Goal: Task Accomplishment & Management: Complete application form

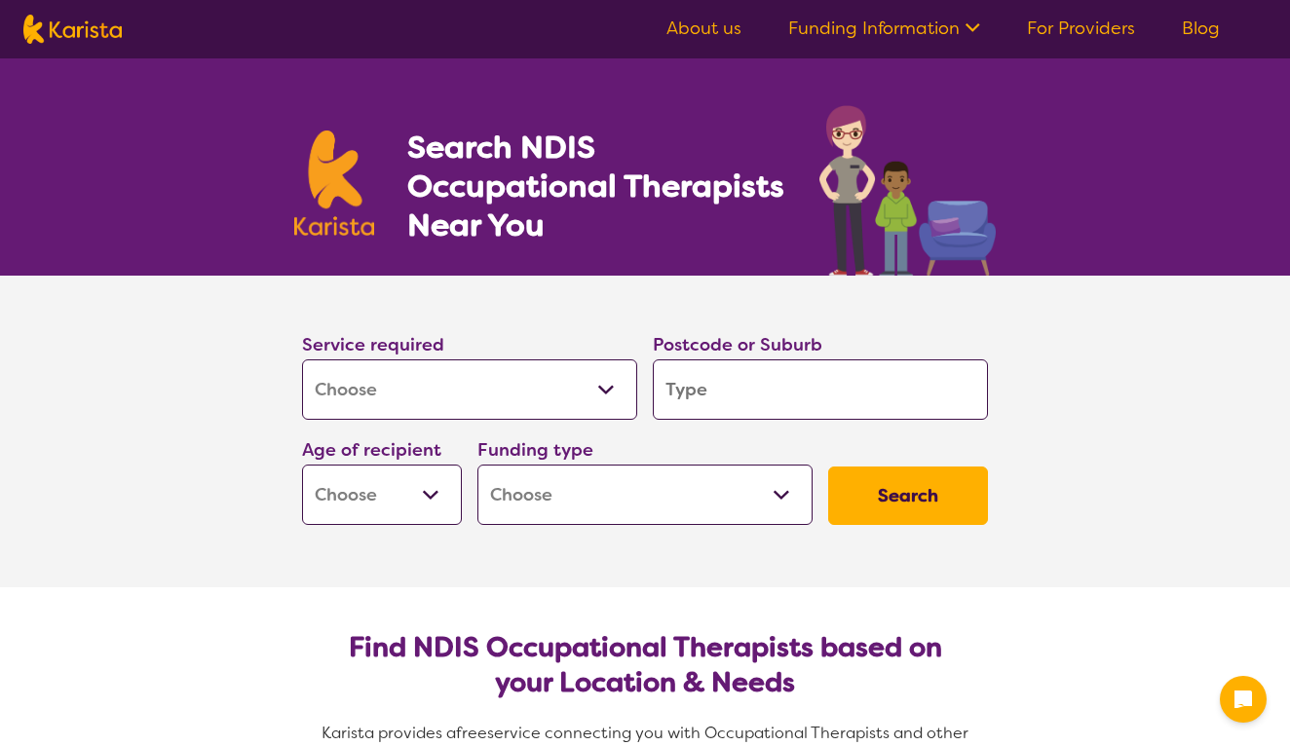
select select "[MEDICAL_DATA]"
click at [722, 391] on input "search" at bounding box center [820, 390] width 335 height 60
type input "3"
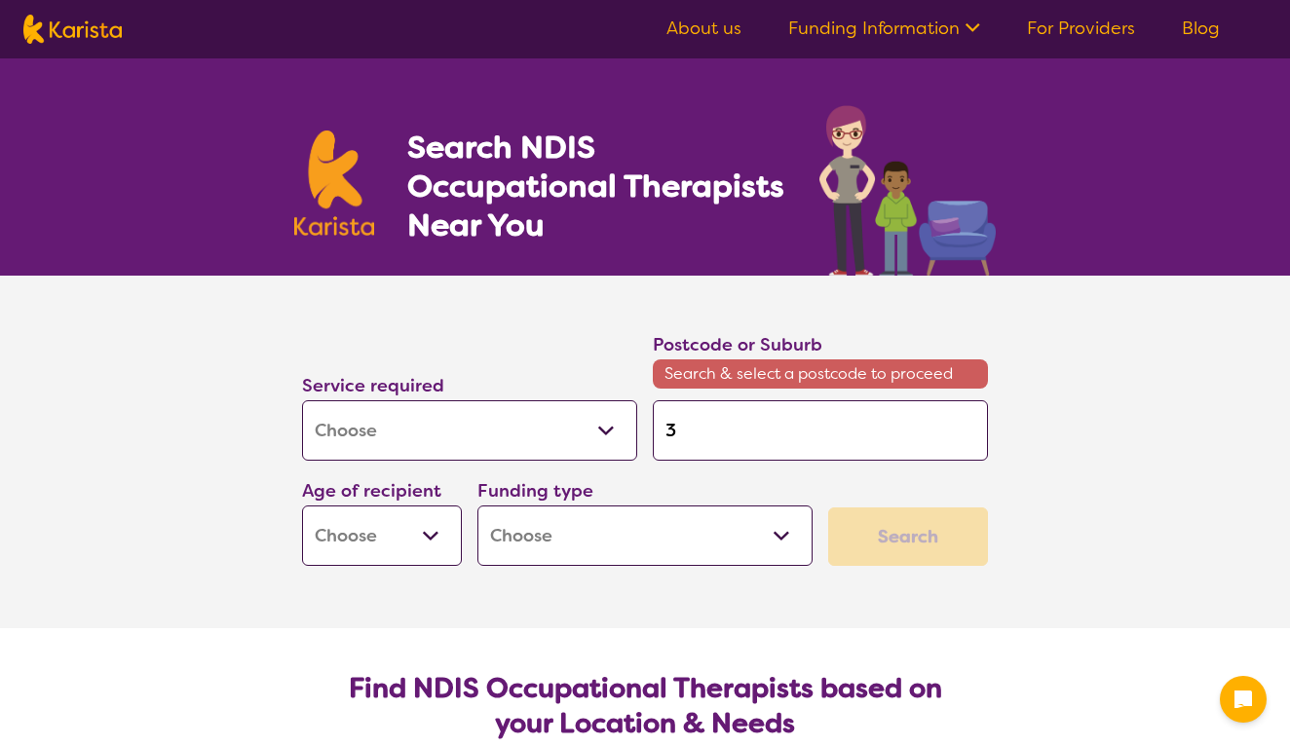
type input "39"
type input "397"
type input "3977"
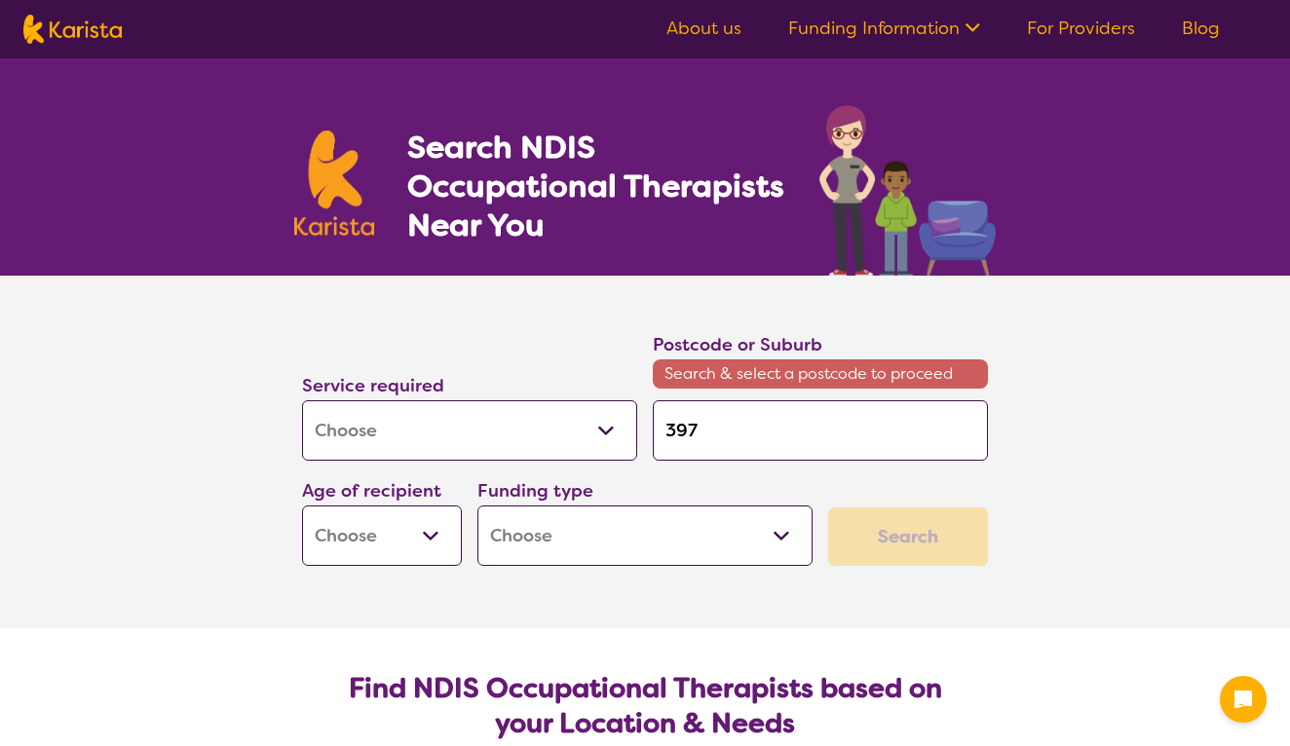
type input "3977"
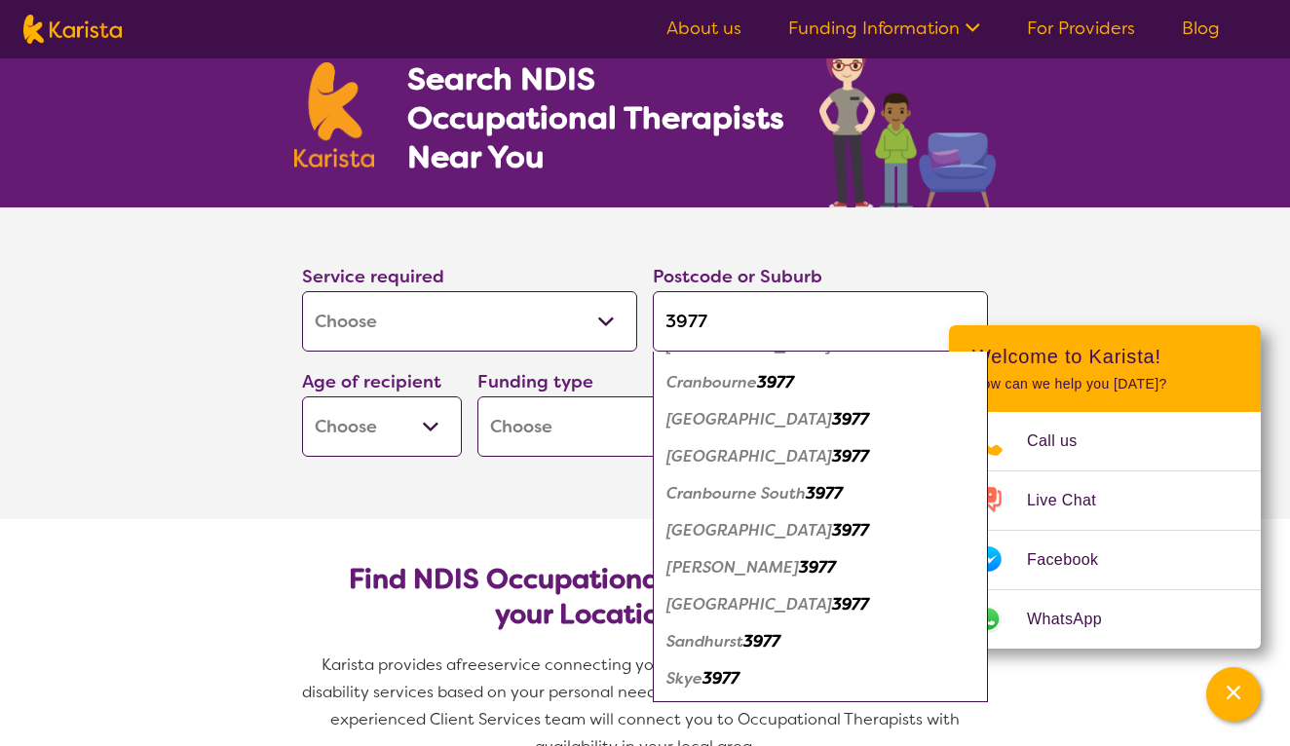
scroll to position [99, 0]
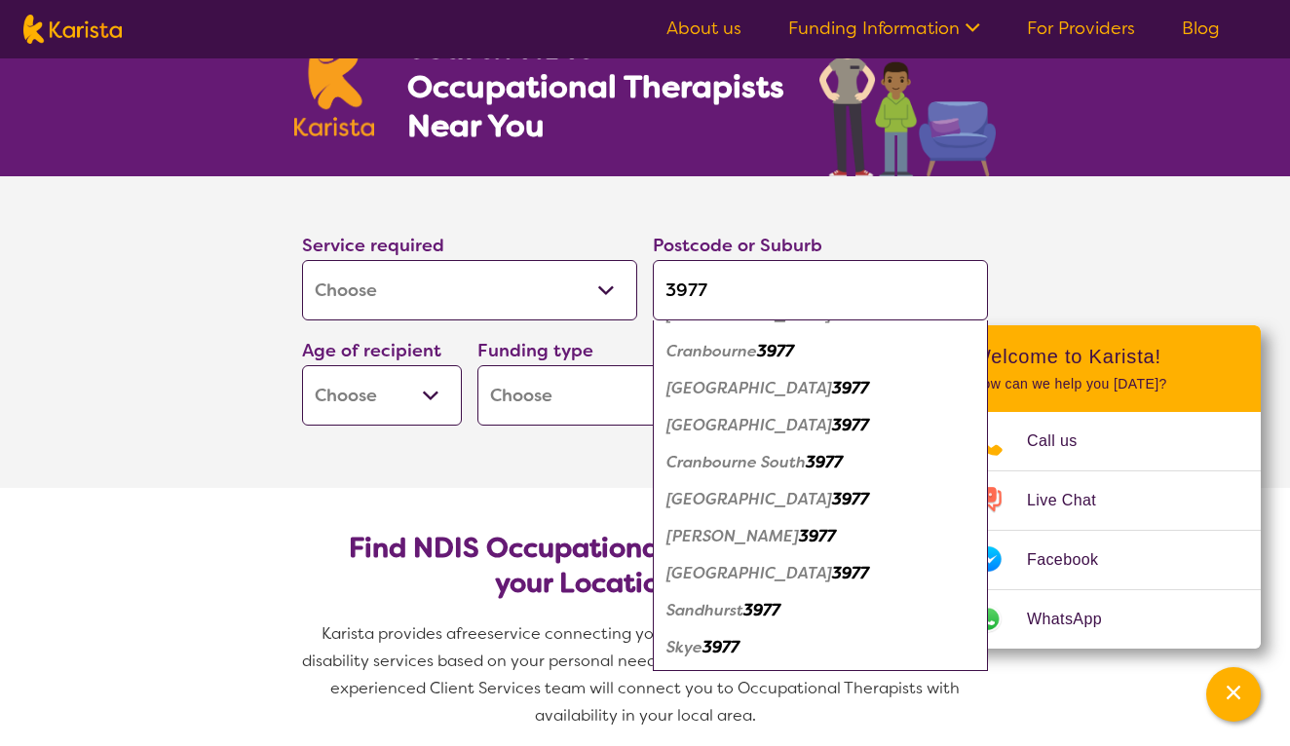
type input "3977"
click at [700, 650] on em "Skye" at bounding box center [685, 647] width 36 height 20
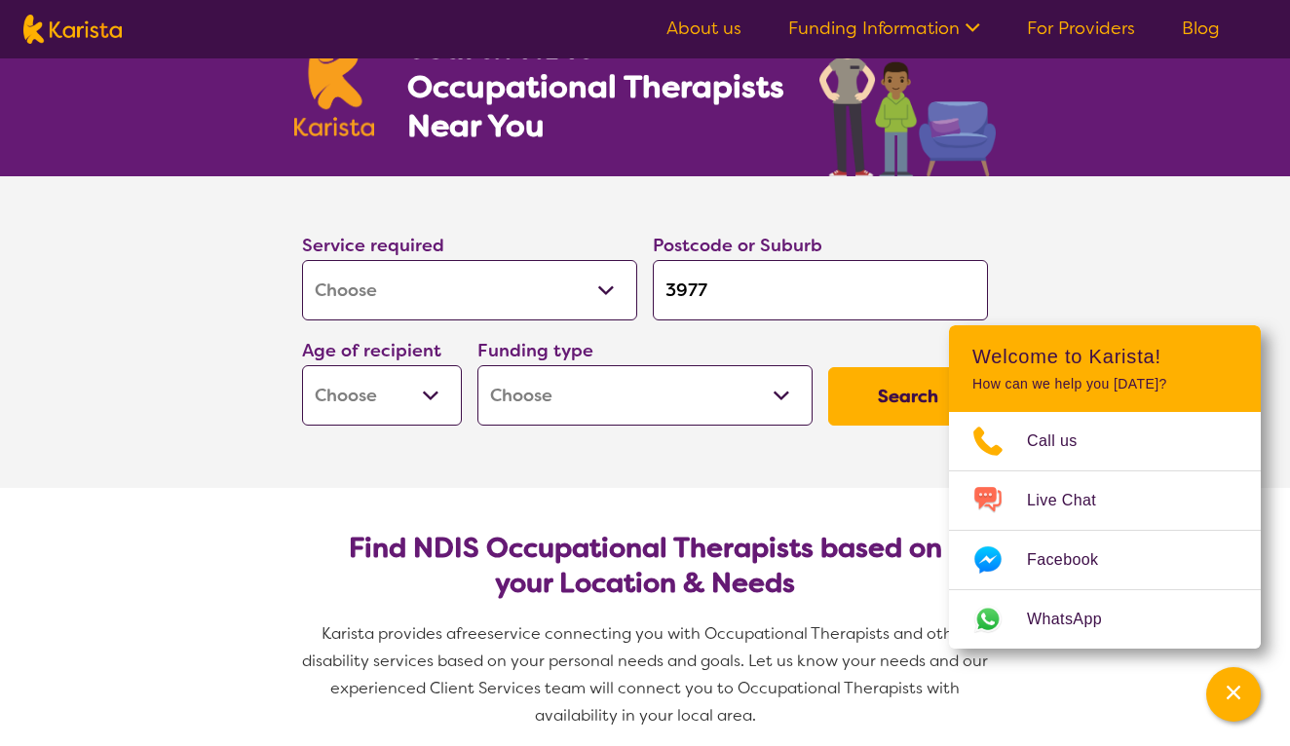
select select "CH"
select select "NDIS"
click at [859, 403] on button "Search" at bounding box center [908, 396] width 160 height 58
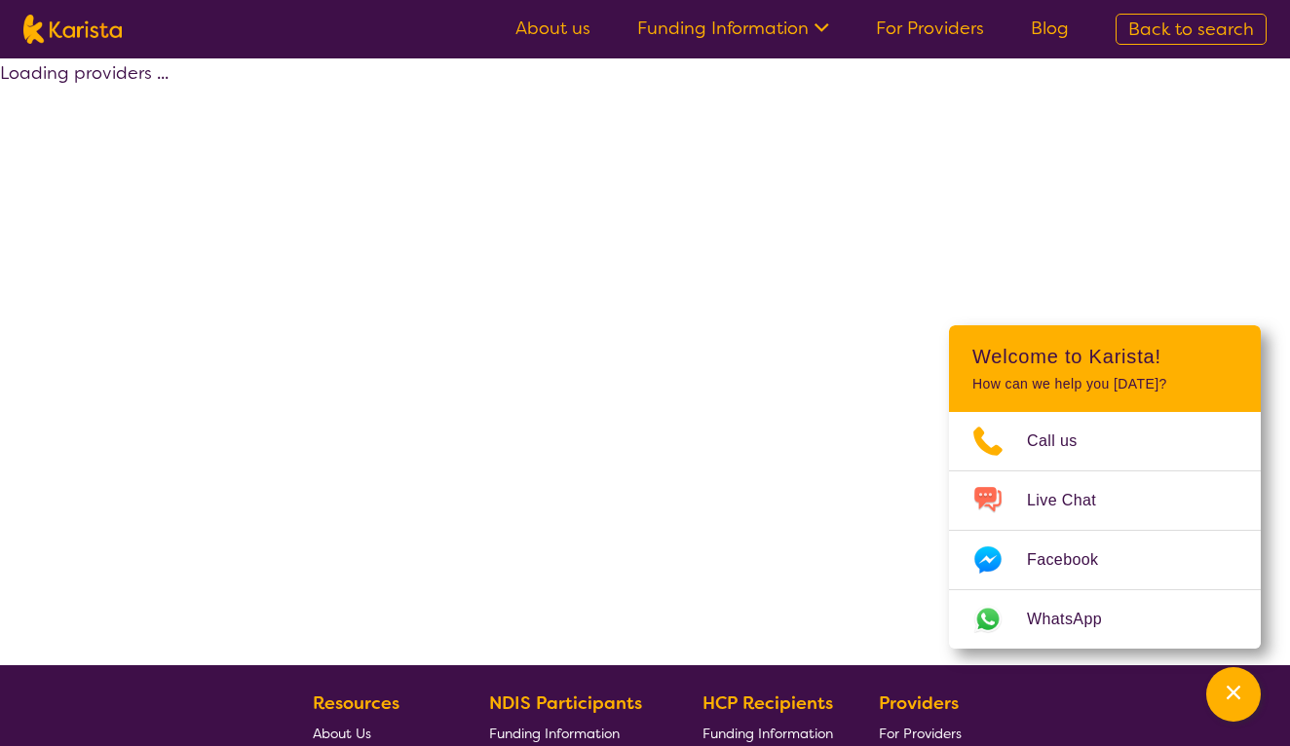
select select "by_score"
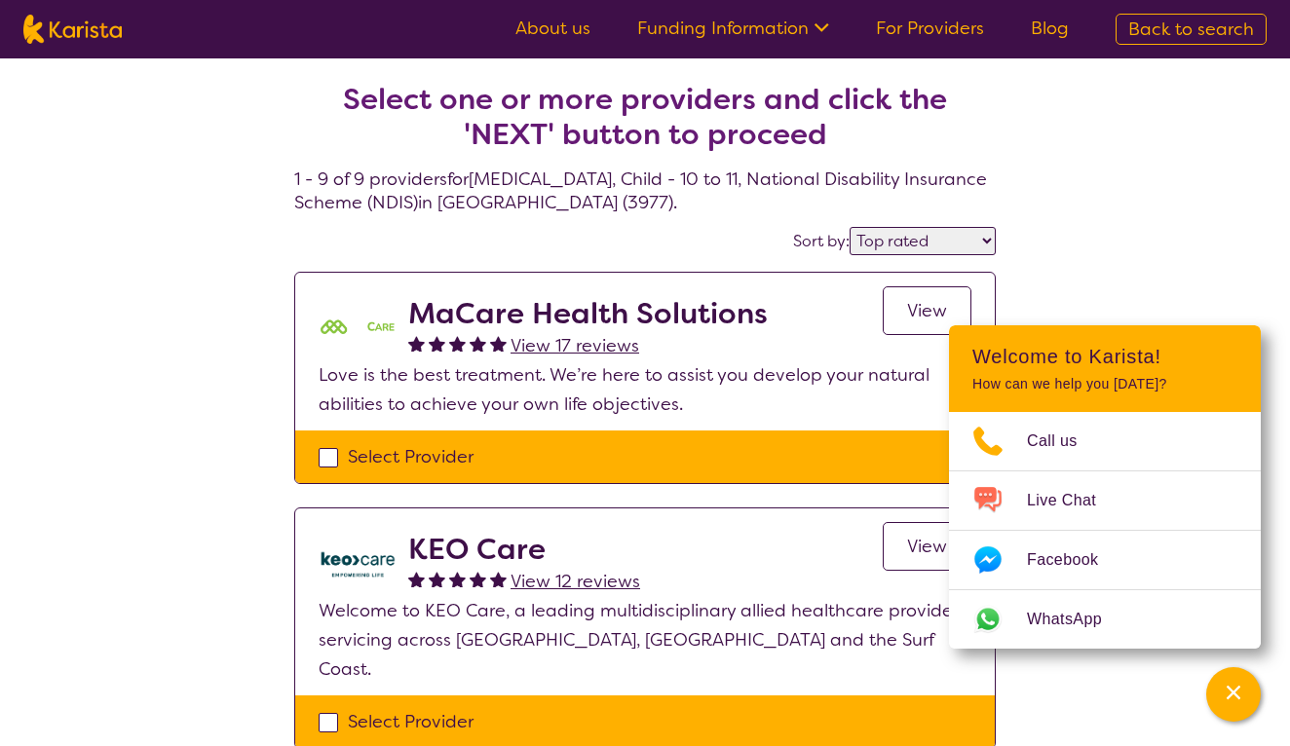
click at [934, 323] on link "View" at bounding box center [927, 310] width 89 height 49
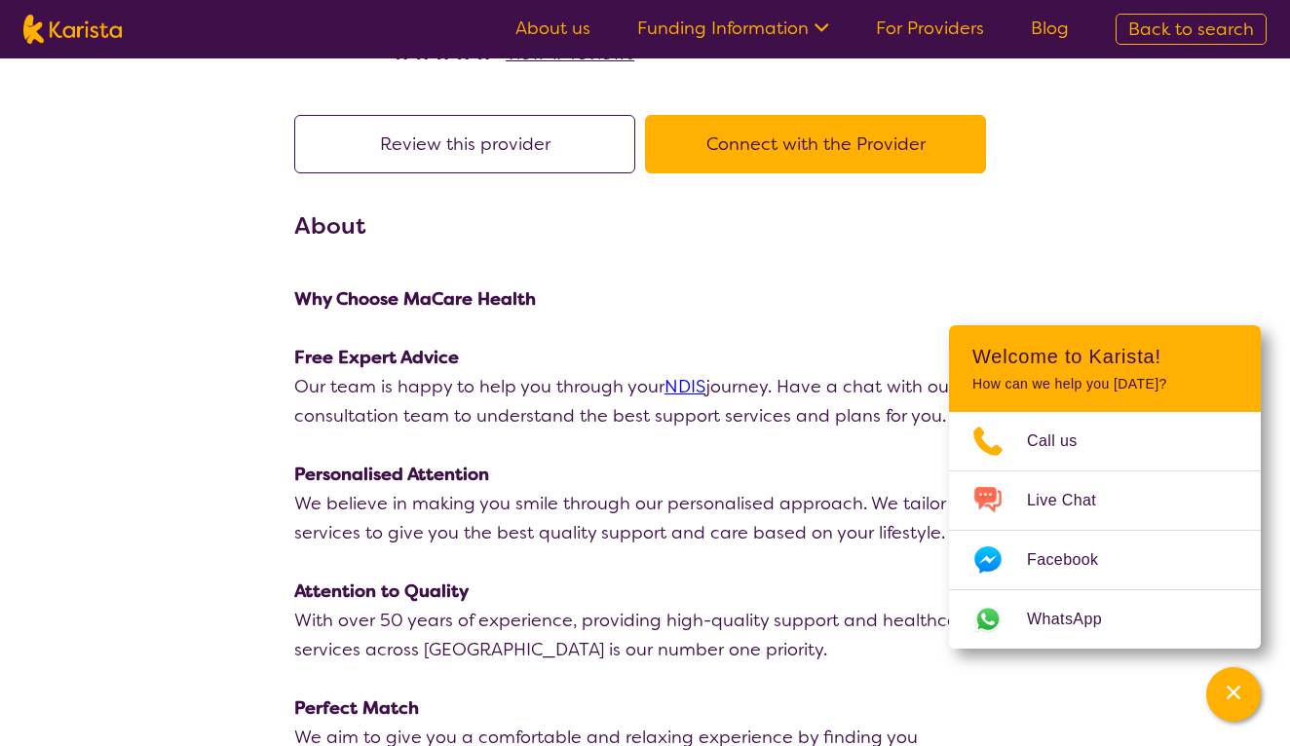
scroll to position [173, 0]
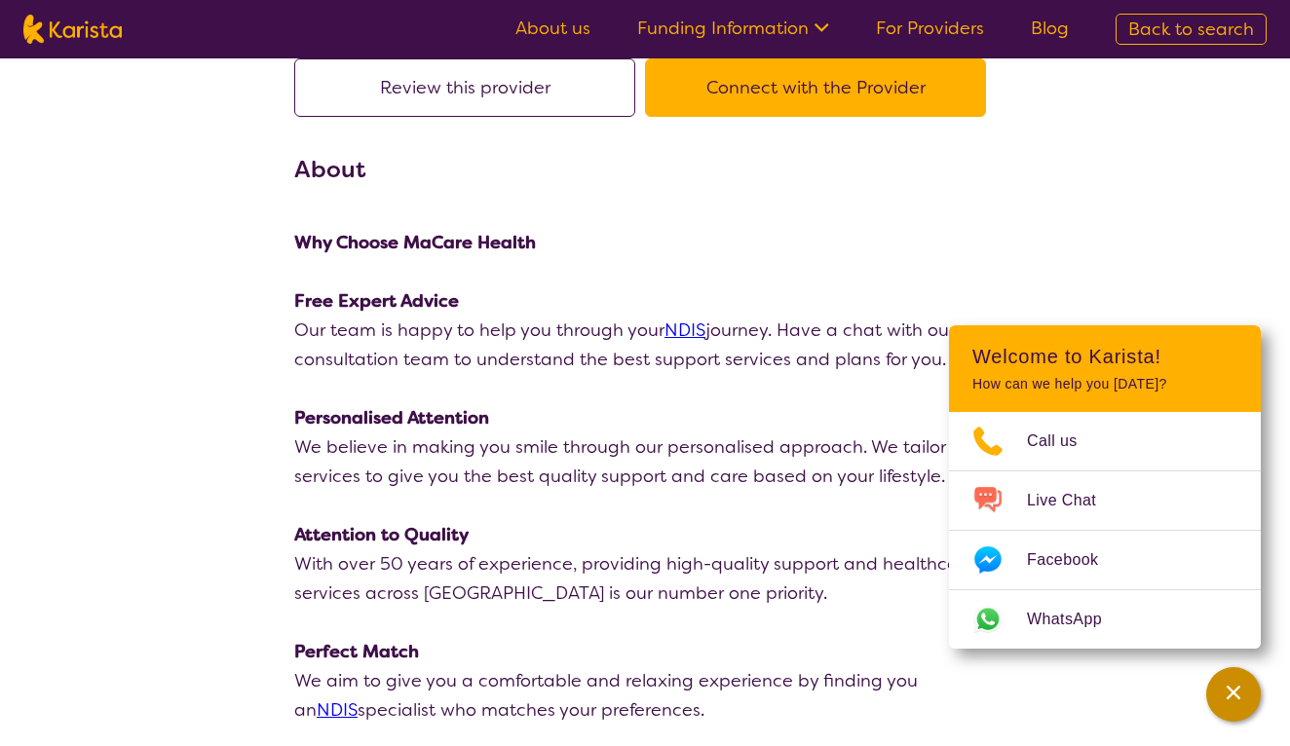
click at [1239, 705] on div "Channel Menu" at bounding box center [1233, 694] width 39 height 43
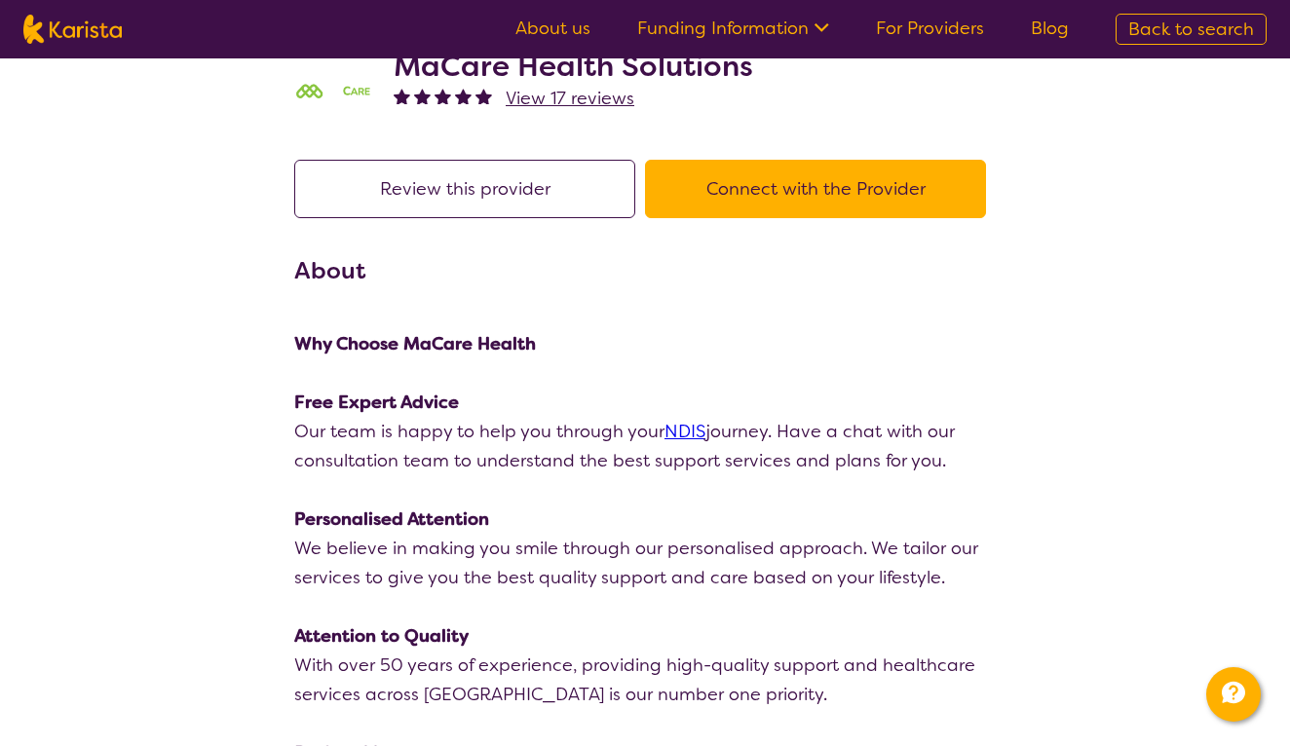
scroll to position [71, 0]
click at [758, 184] on button "Connect with the Provider" at bounding box center [815, 190] width 341 height 58
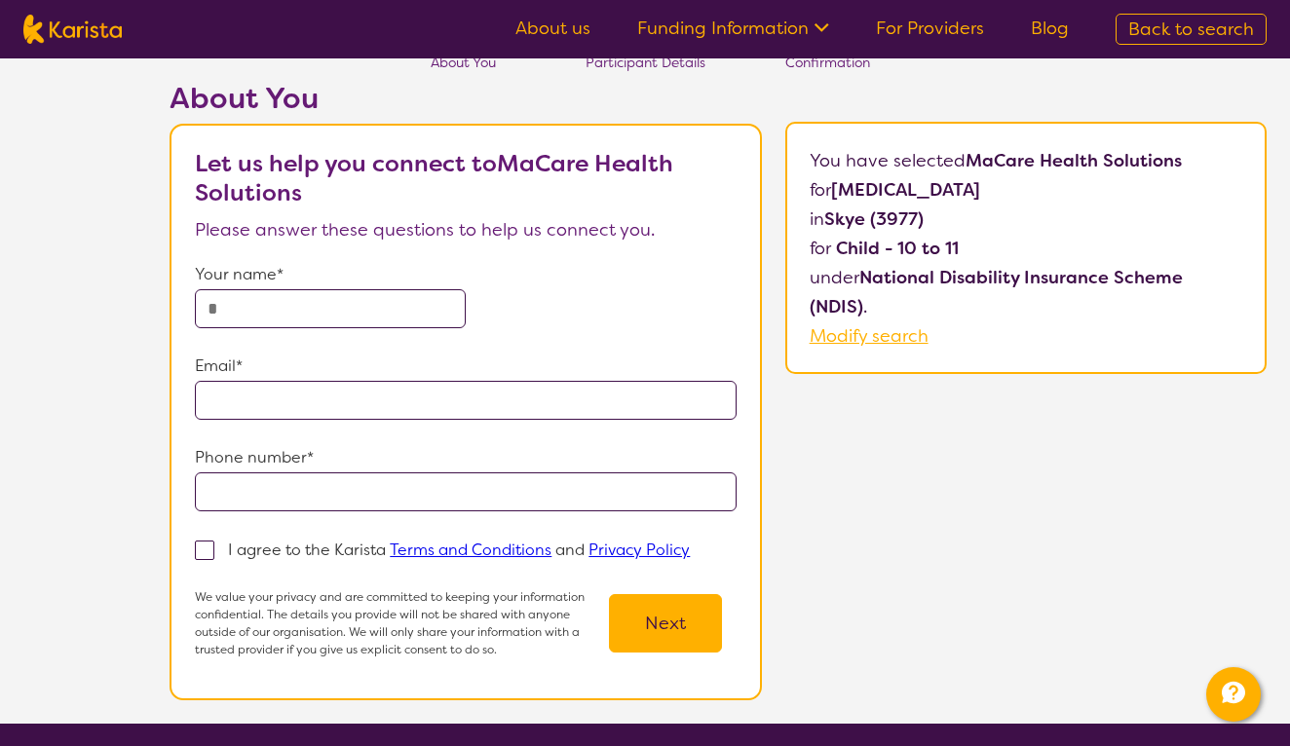
scroll to position [71, 0]
type input "****"
type input "**********"
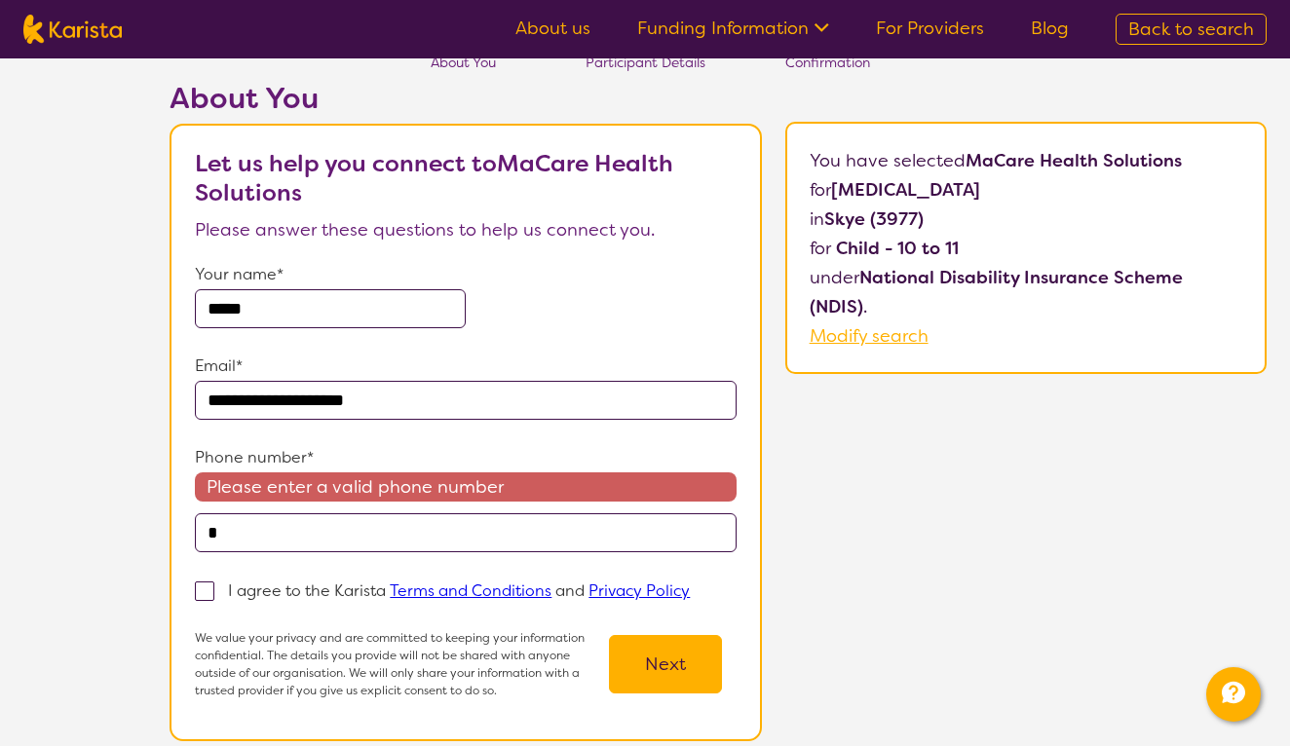
type input "**"
type input "**********"
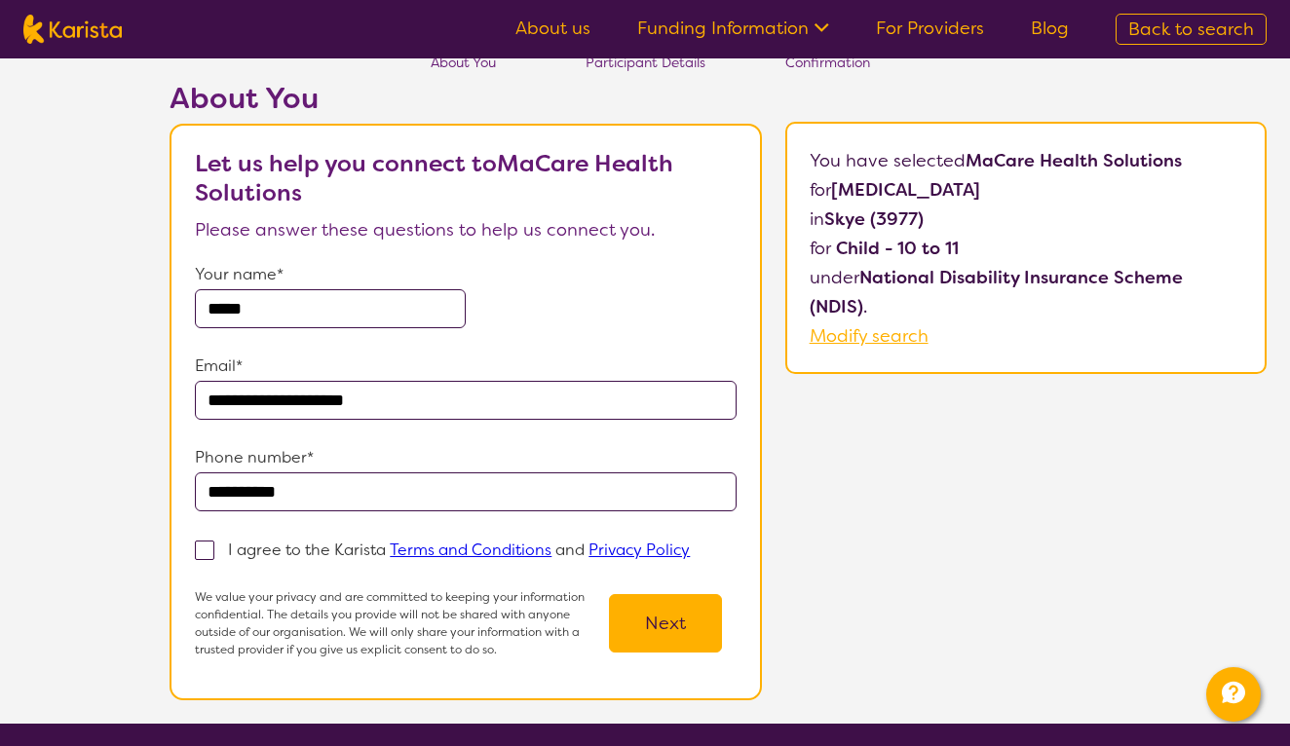
click at [207, 558] on span at bounding box center [204, 550] width 19 height 19
click at [690, 555] on input "I agree to the Karista Terms and Conditions and Privacy Policy" at bounding box center [696, 549] width 13 height 13
checkbox input "true"
click at [670, 632] on button "Next" at bounding box center [665, 623] width 113 height 58
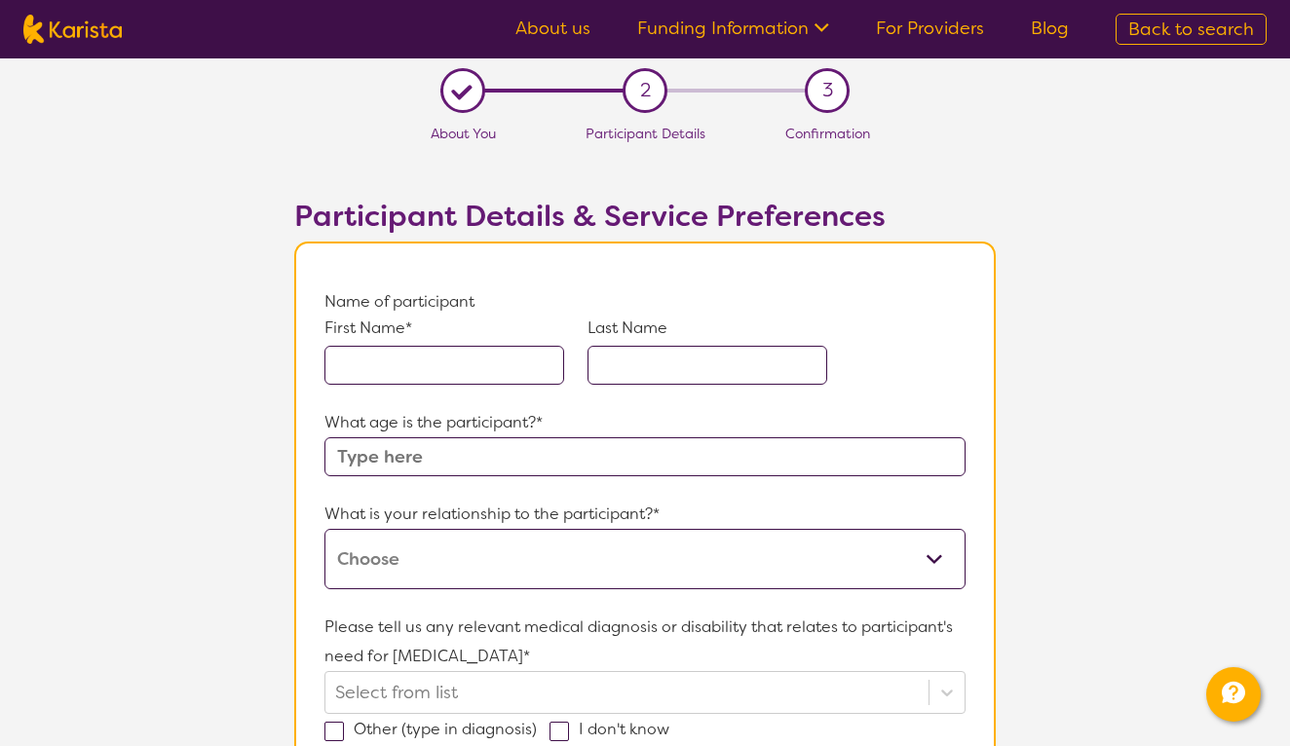
click at [493, 369] on input "text" at bounding box center [444, 365] width 240 height 39
type input "V"
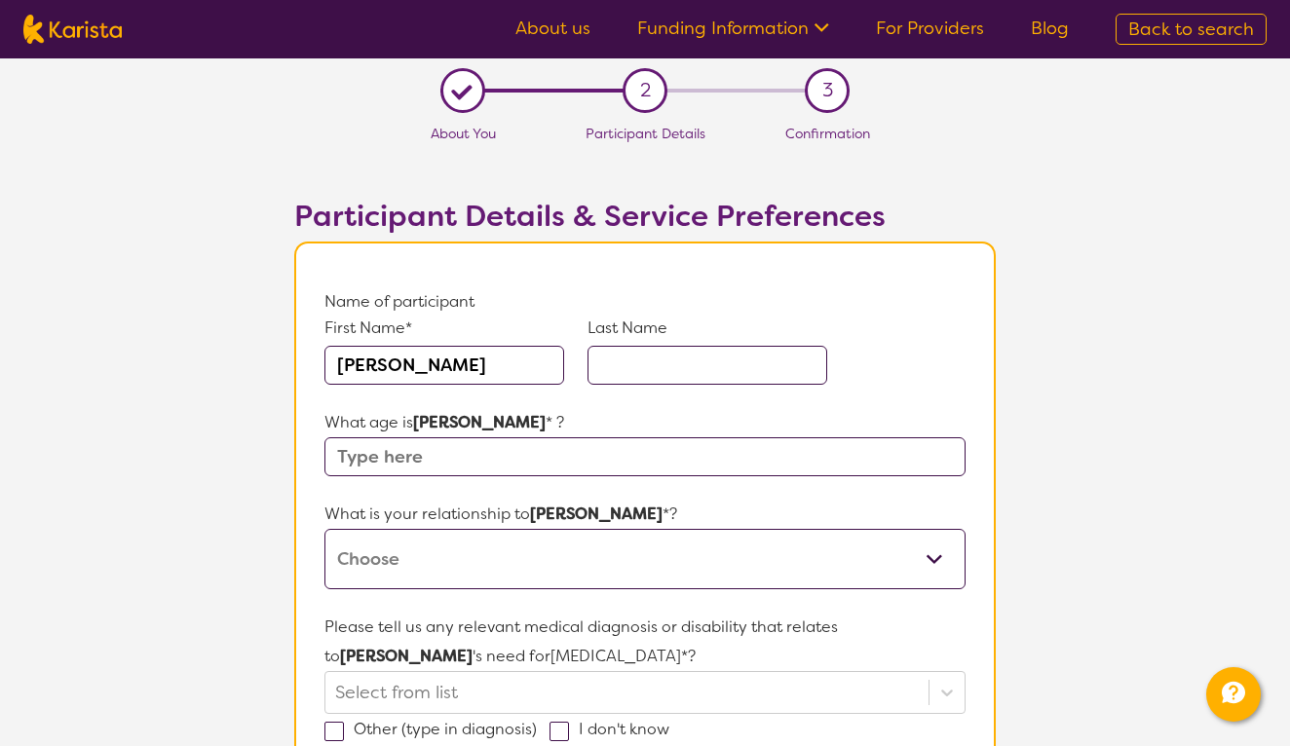
type input "[PERSON_NAME]"
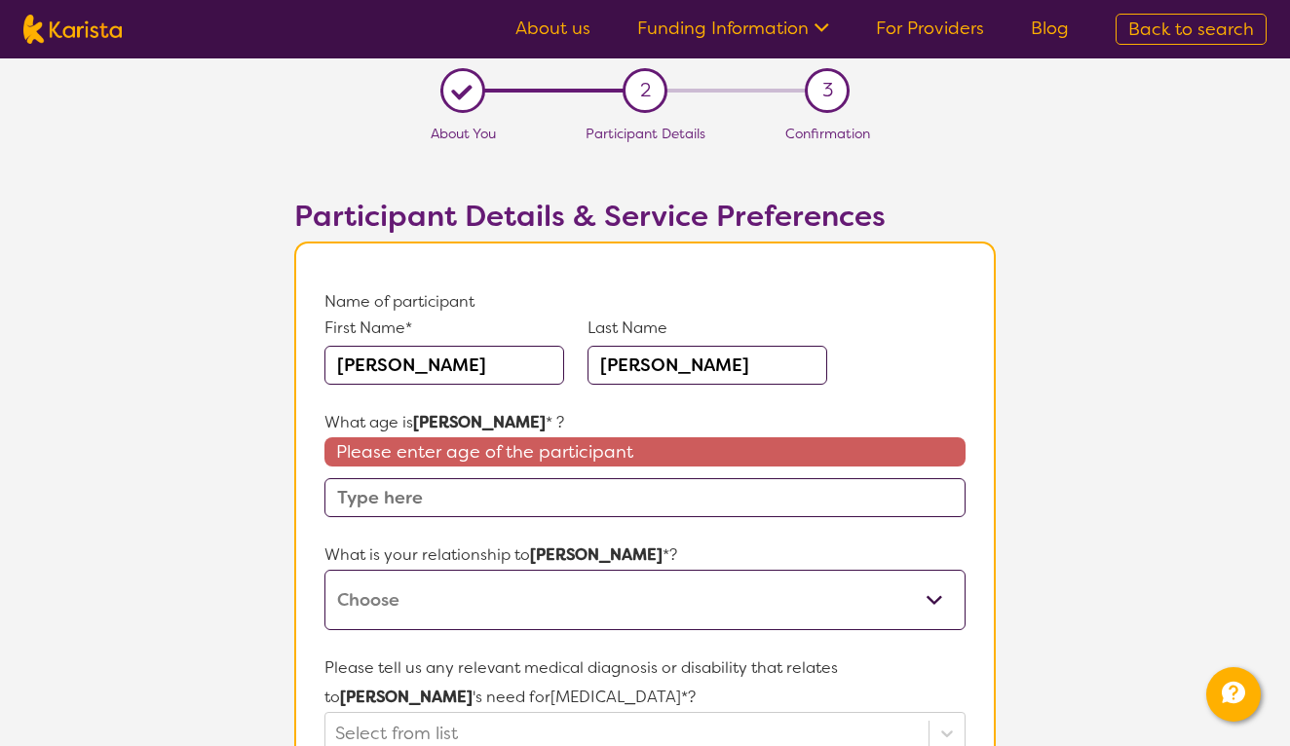
click at [543, 503] on input "text" at bounding box center [644, 497] width 641 height 39
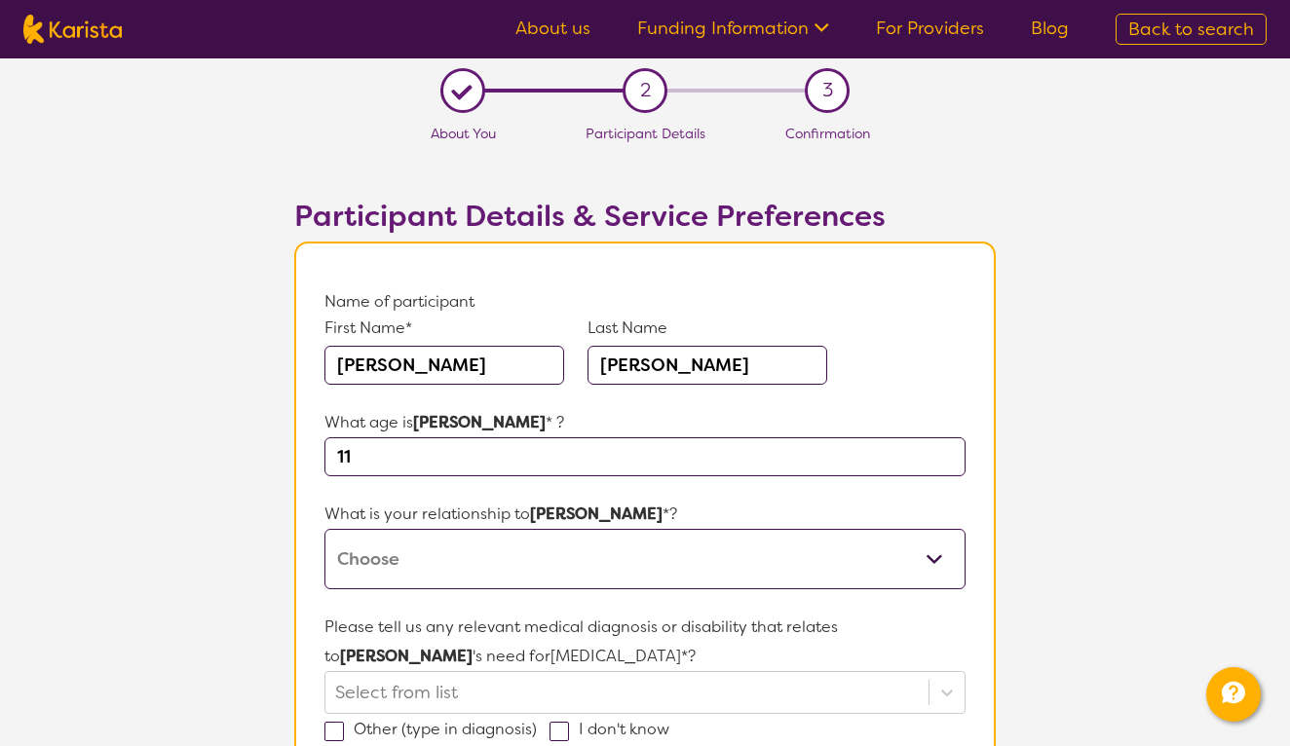
type input "11"
select select "I am their parent"
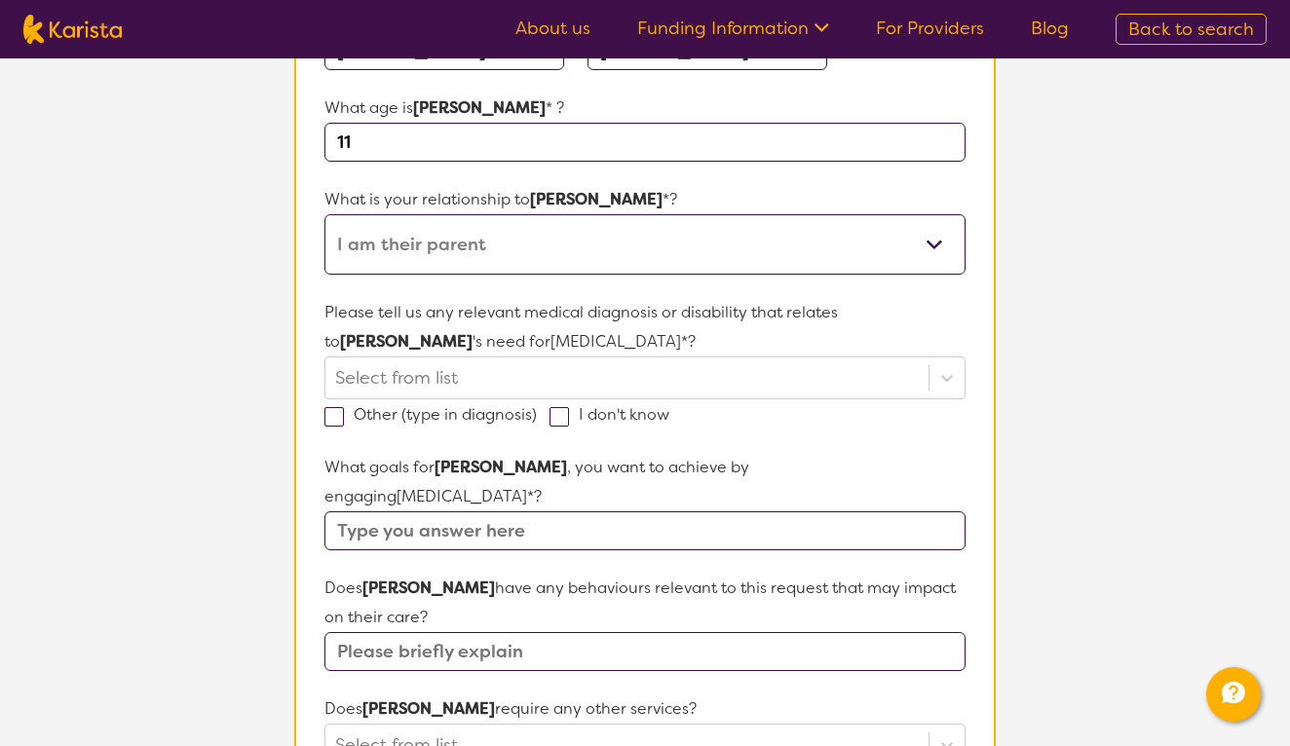
scroll to position [331, 0]
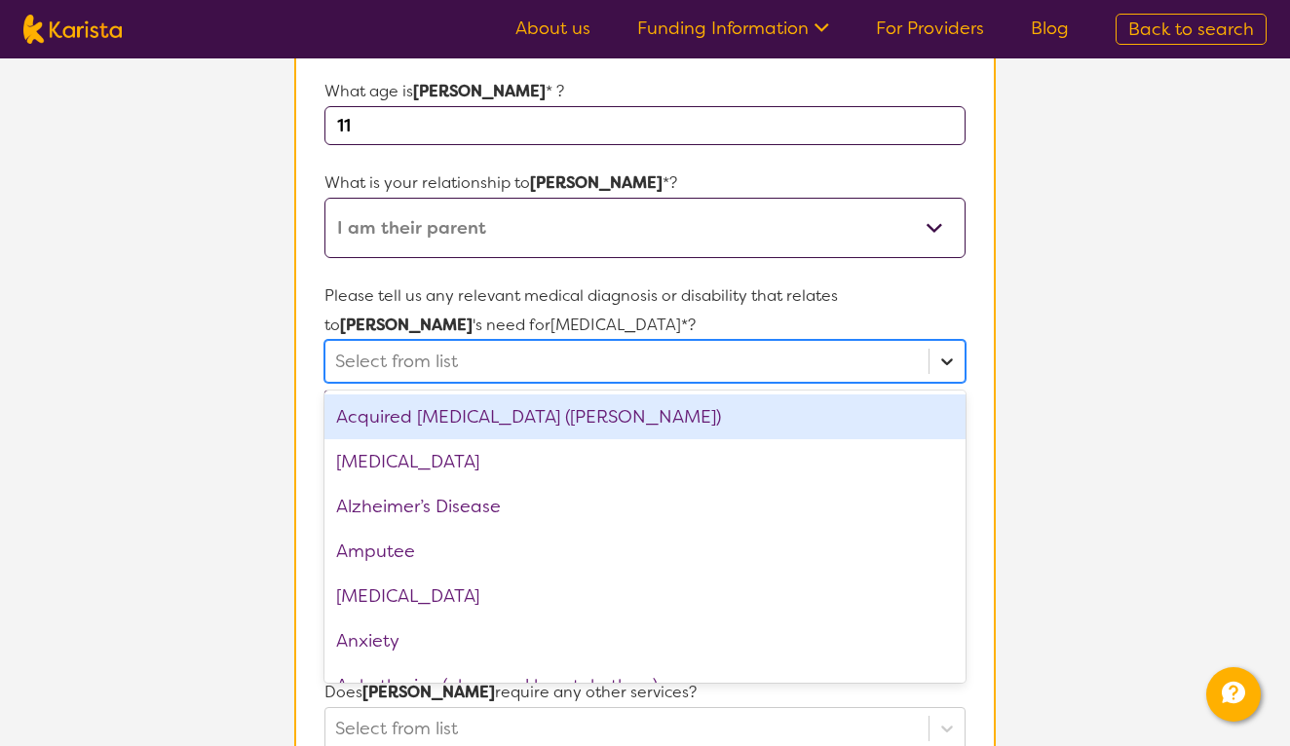
click at [950, 360] on icon at bounding box center [946, 361] width 19 height 19
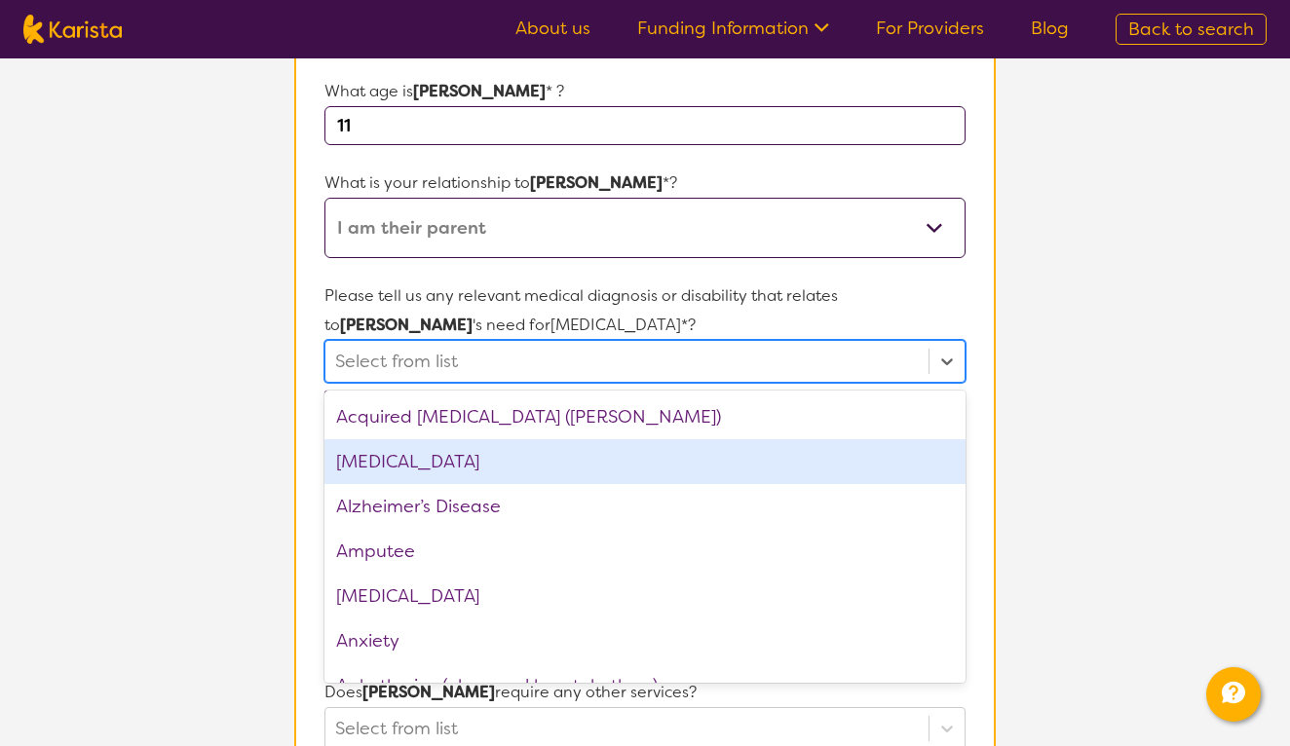
click at [888, 460] on div "[MEDICAL_DATA]" at bounding box center [644, 461] width 641 height 45
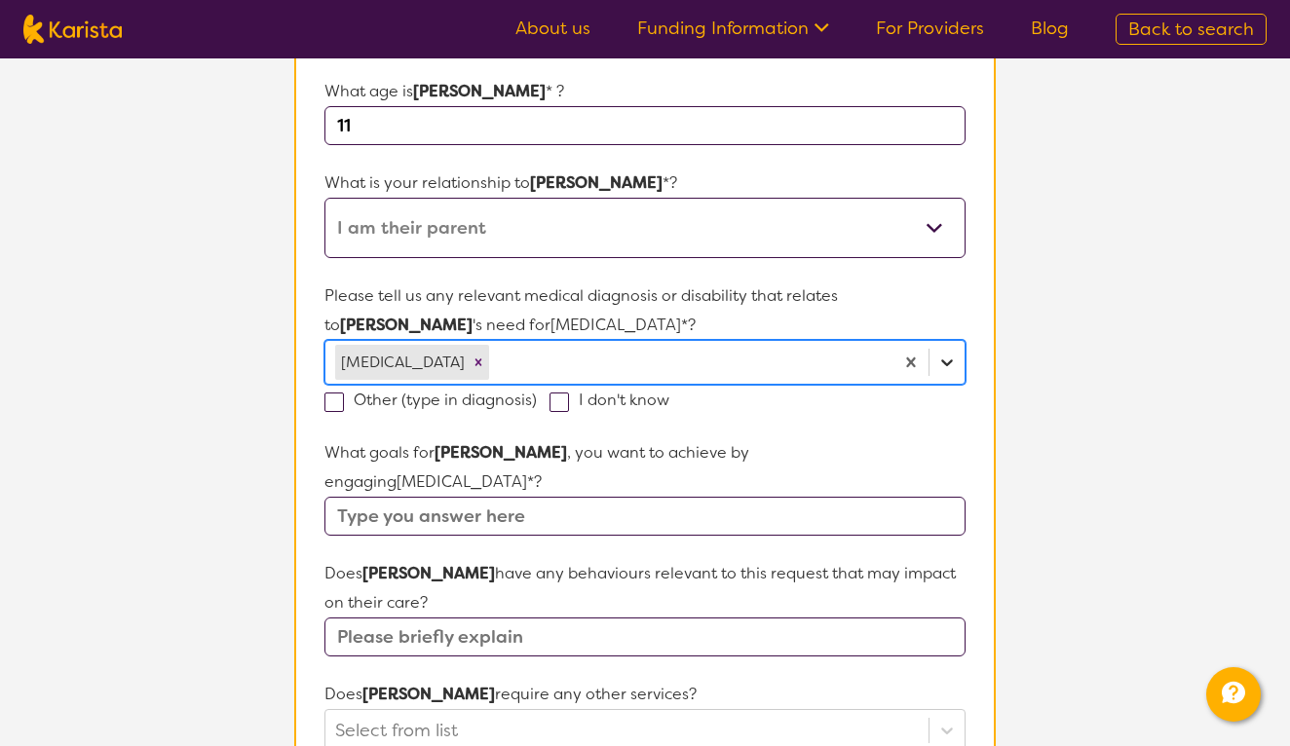
click at [951, 362] on icon at bounding box center [947, 363] width 12 height 7
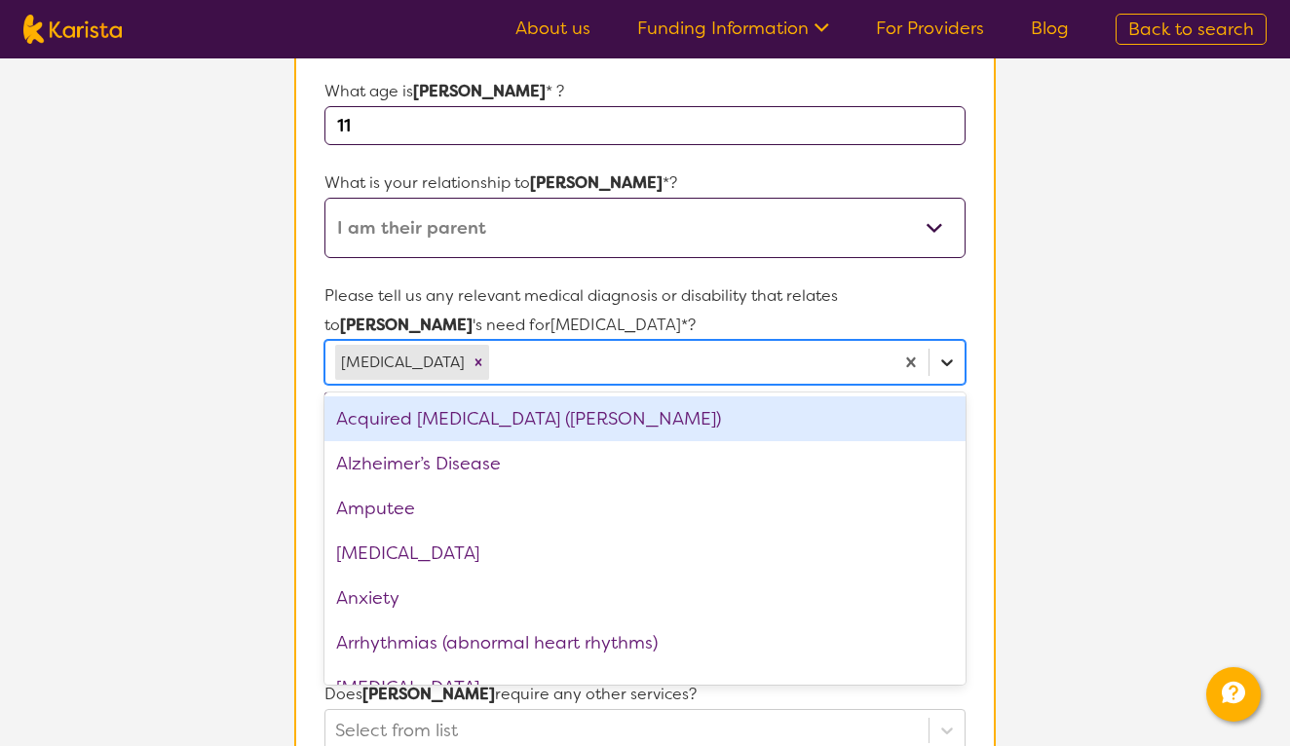
click at [950, 361] on icon at bounding box center [946, 362] width 19 height 19
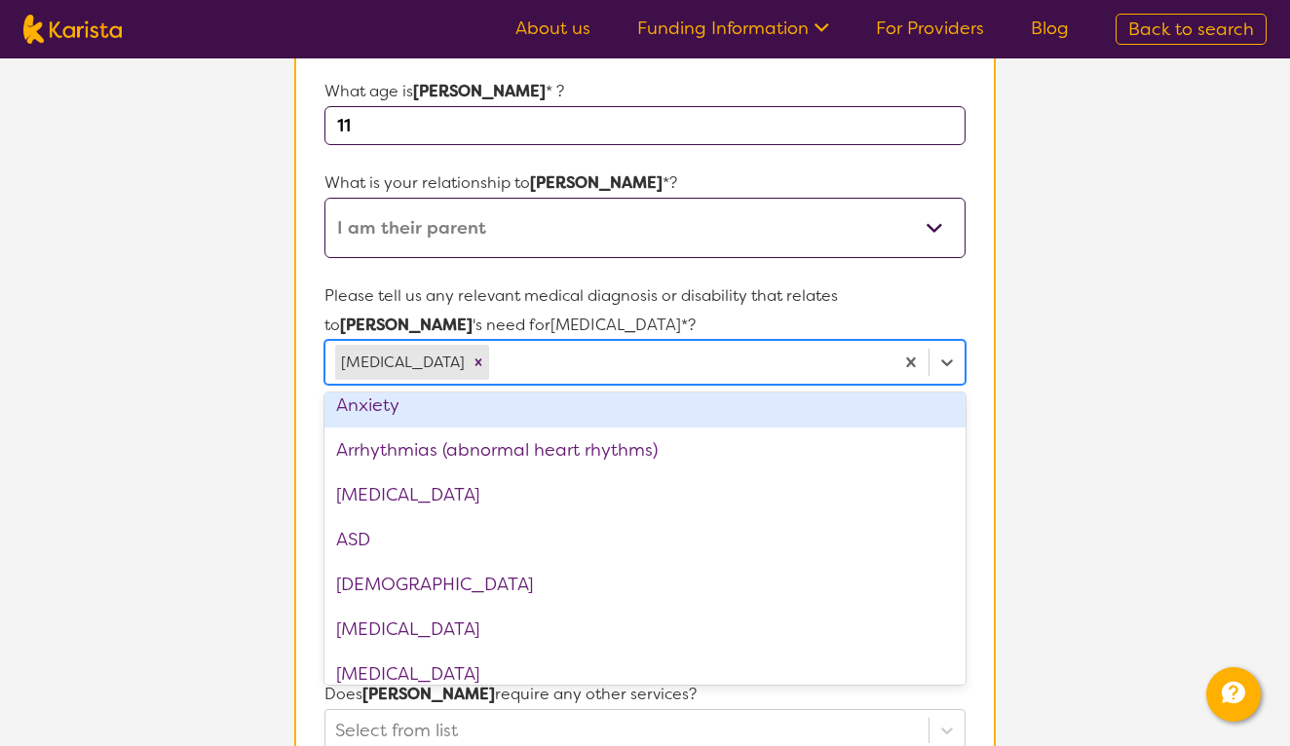
scroll to position [197, 0]
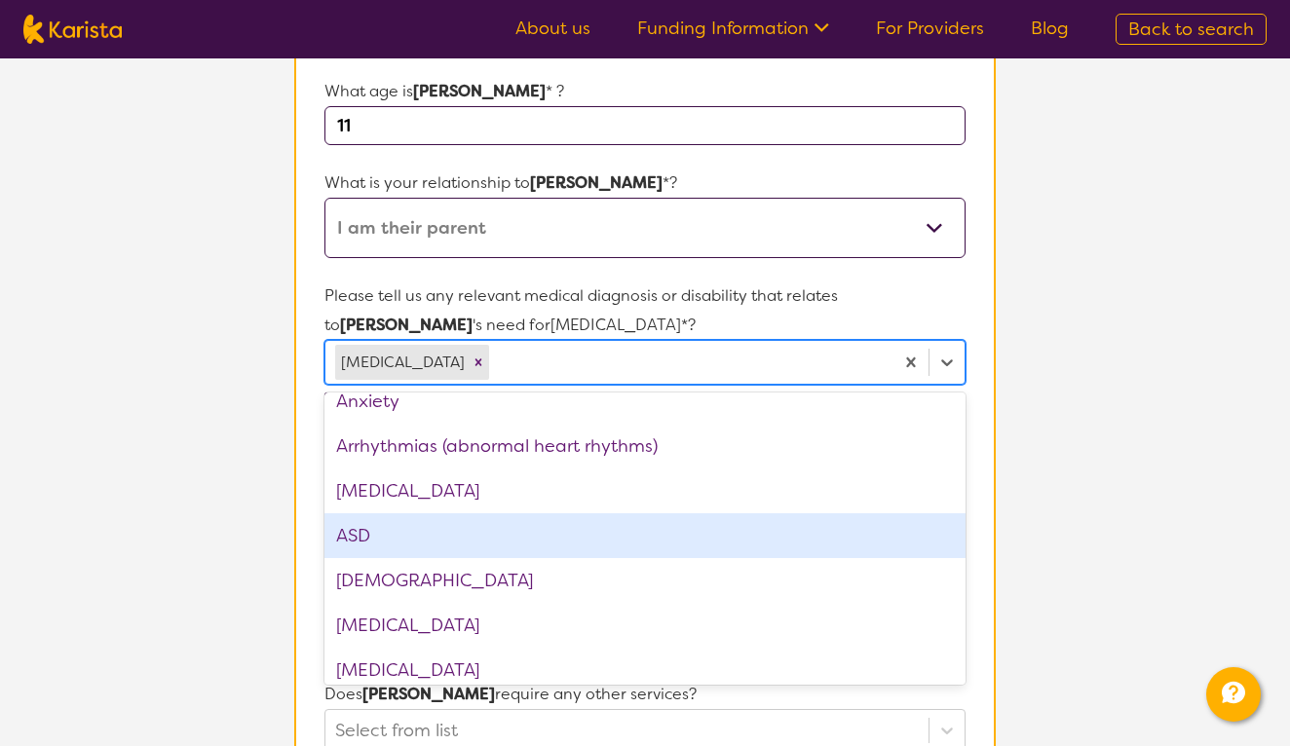
click at [656, 542] on div "ASD" at bounding box center [644, 536] width 641 height 45
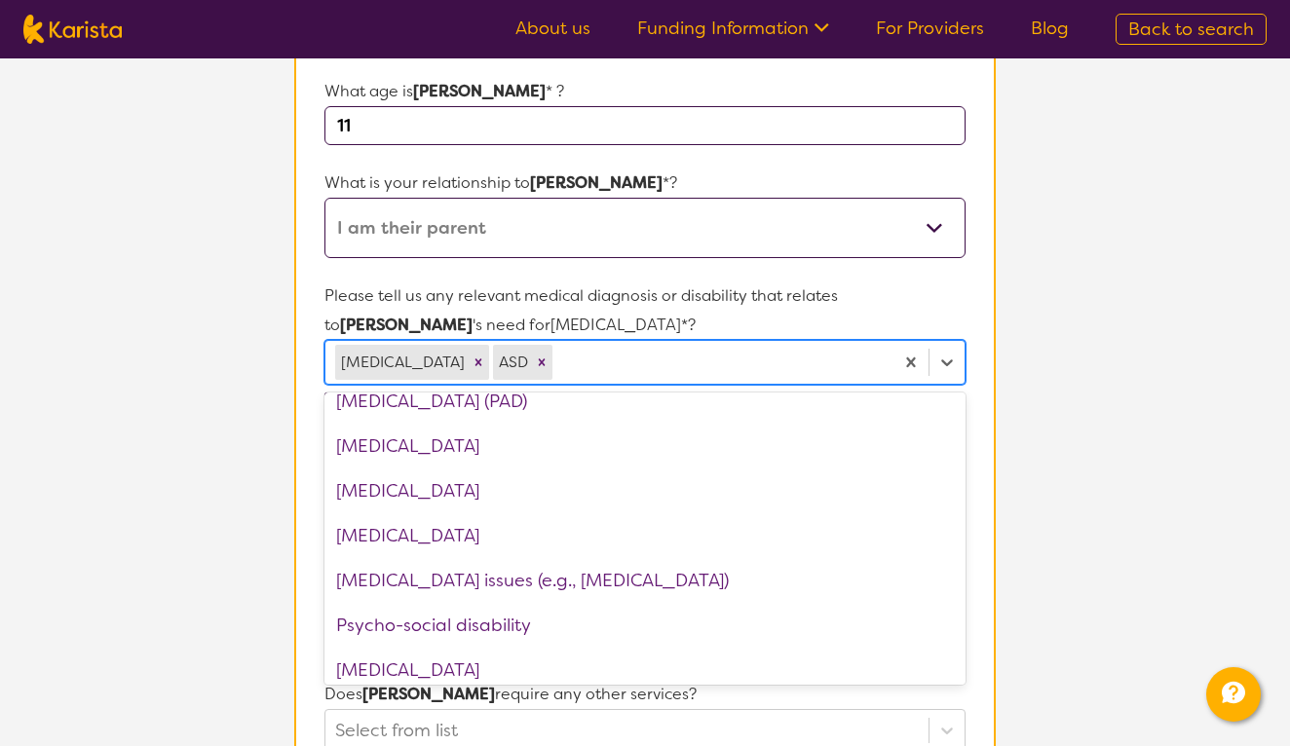
scroll to position [2405, 0]
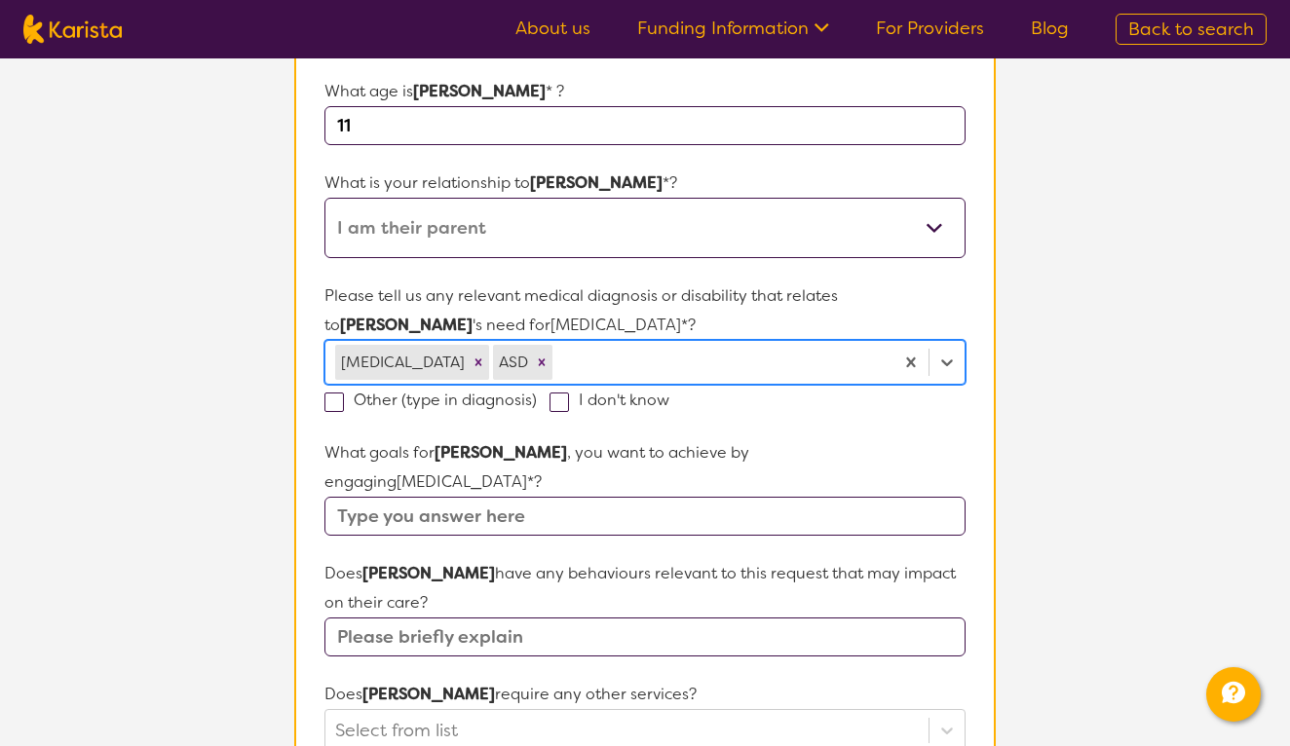
click at [636, 353] on div at bounding box center [719, 362] width 327 height 33
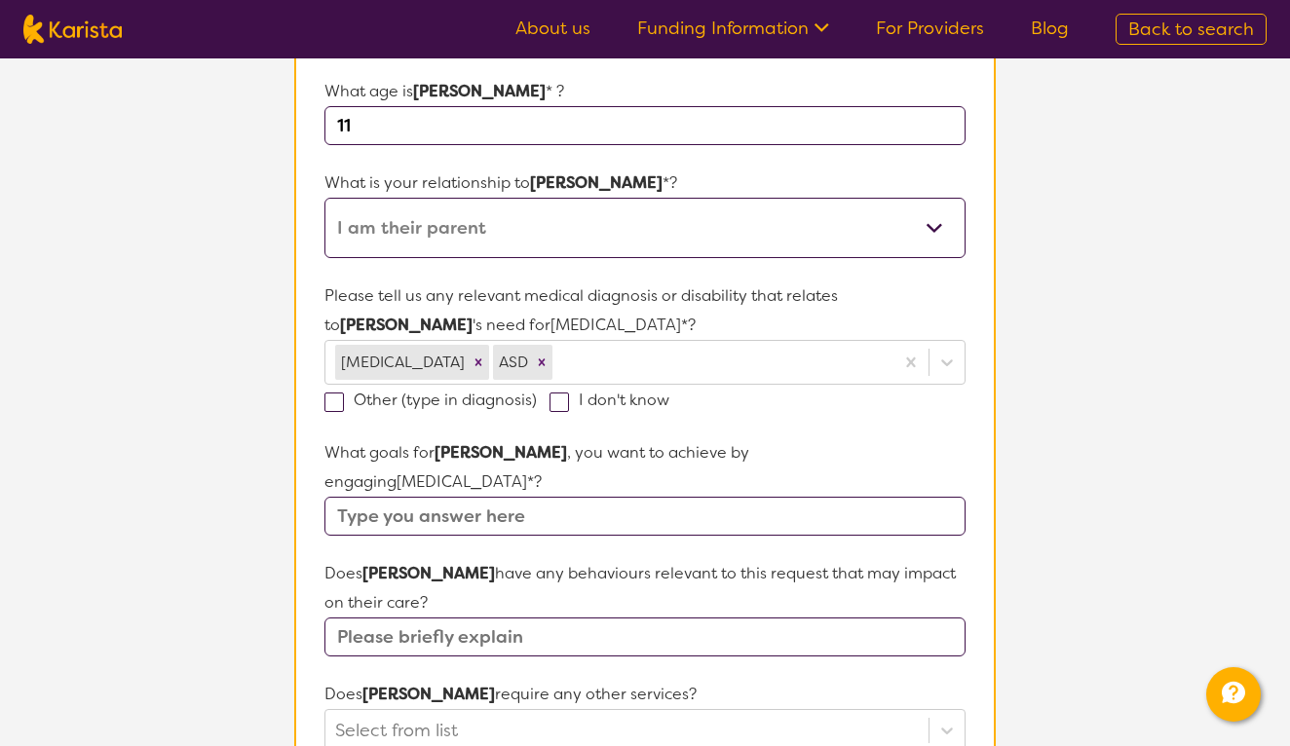
click at [391, 497] on input "text" at bounding box center [644, 516] width 641 height 39
click at [695, 497] on input "Emotional regulation, community Participation" at bounding box center [644, 516] width 641 height 39
click at [708, 498] on input "Emotional regulation, community Participation" at bounding box center [644, 516] width 641 height 39
click at [711, 497] on input "Emotional regulation, community Particapation," at bounding box center [644, 516] width 641 height 39
type input "Emotional regulation, community Participation,"
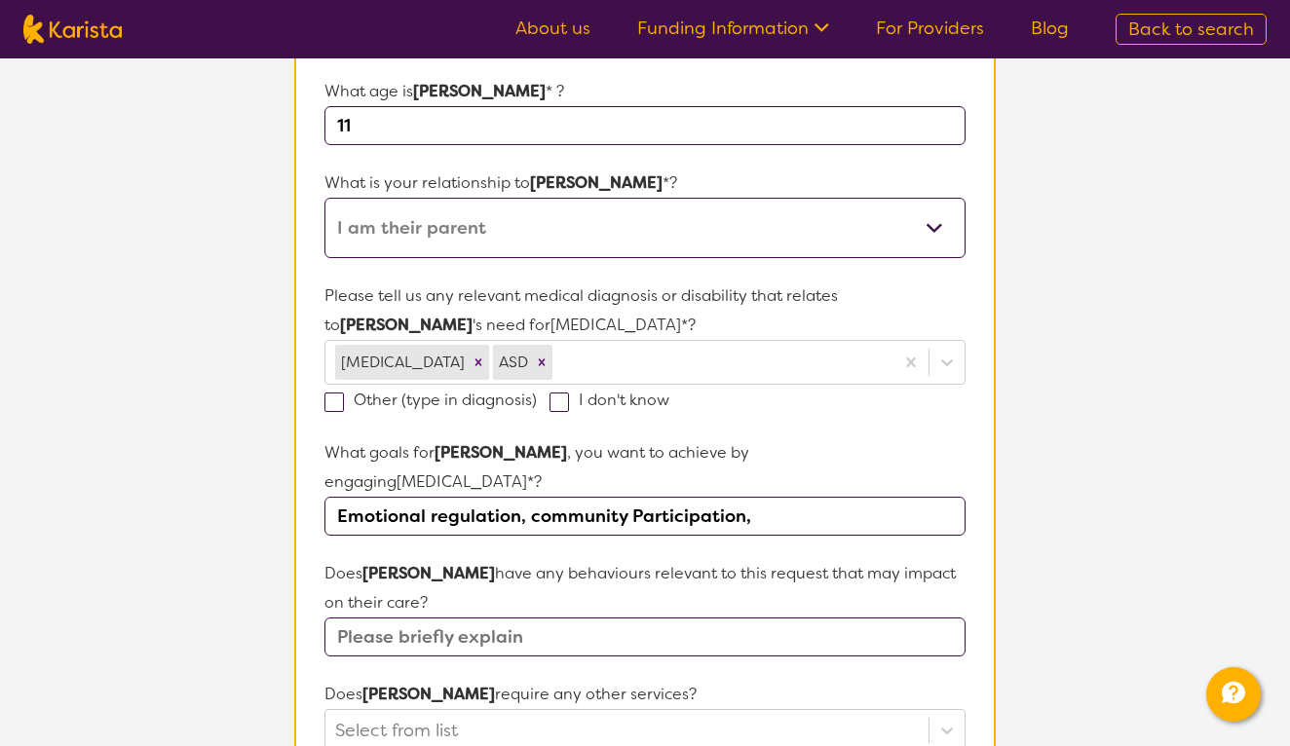
click at [817, 559] on p "Does [PERSON_NAME] have any behaviours relevant to this request that may impact…" at bounding box center [644, 588] width 641 height 58
click at [781, 497] on input "Emotional regulation, community Participation," at bounding box center [644, 516] width 641 height 39
click at [628, 618] on input "text" at bounding box center [644, 637] width 641 height 39
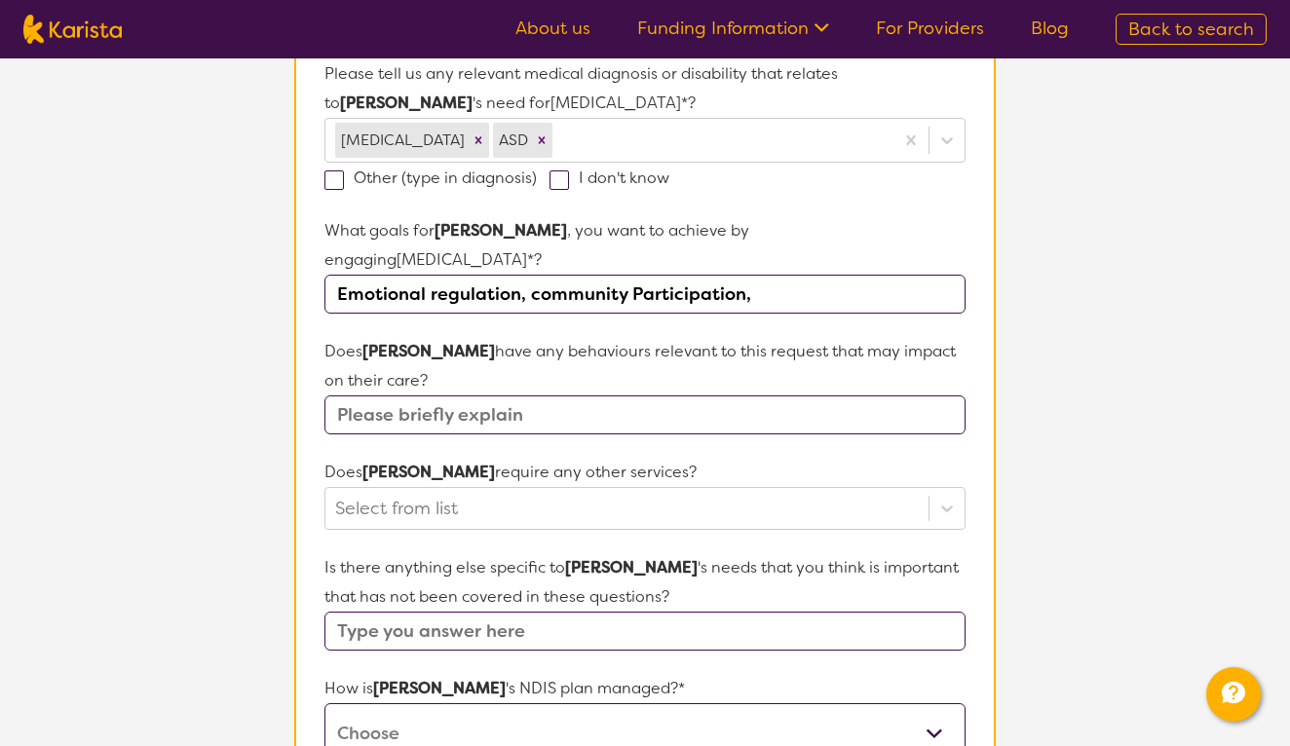
scroll to position [554, 0]
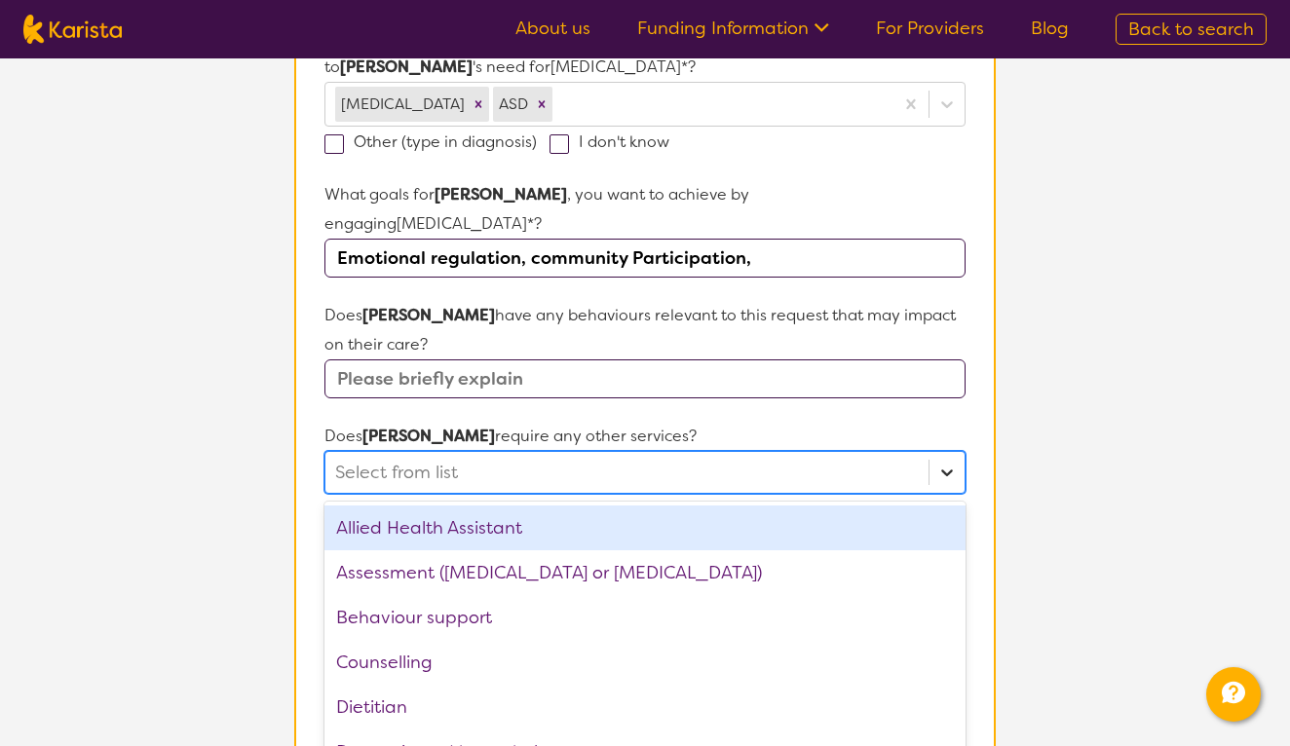
click at [950, 477] on div "option Allied Health Assistant focused, 1 of 21. 21 results available. Use Up a…" at bounding box center [644, 472] width 641 height 43
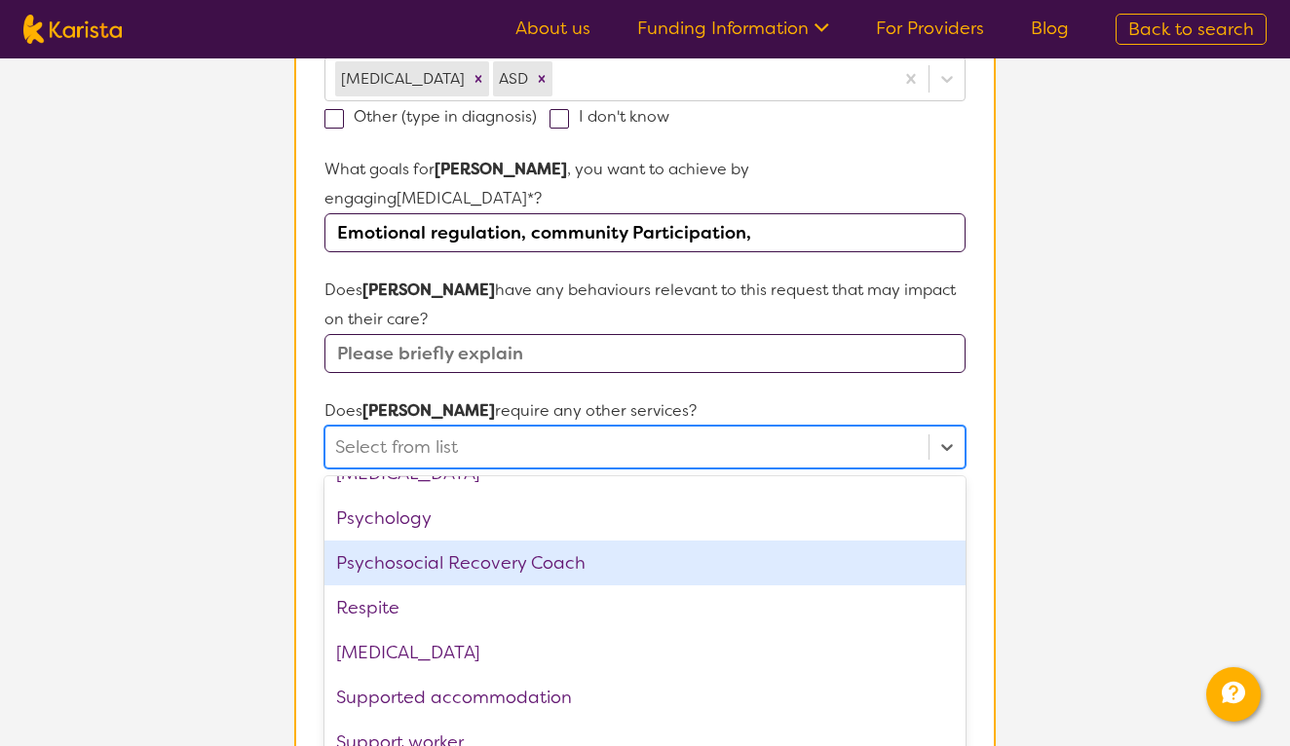
scroll to position [657, 0]
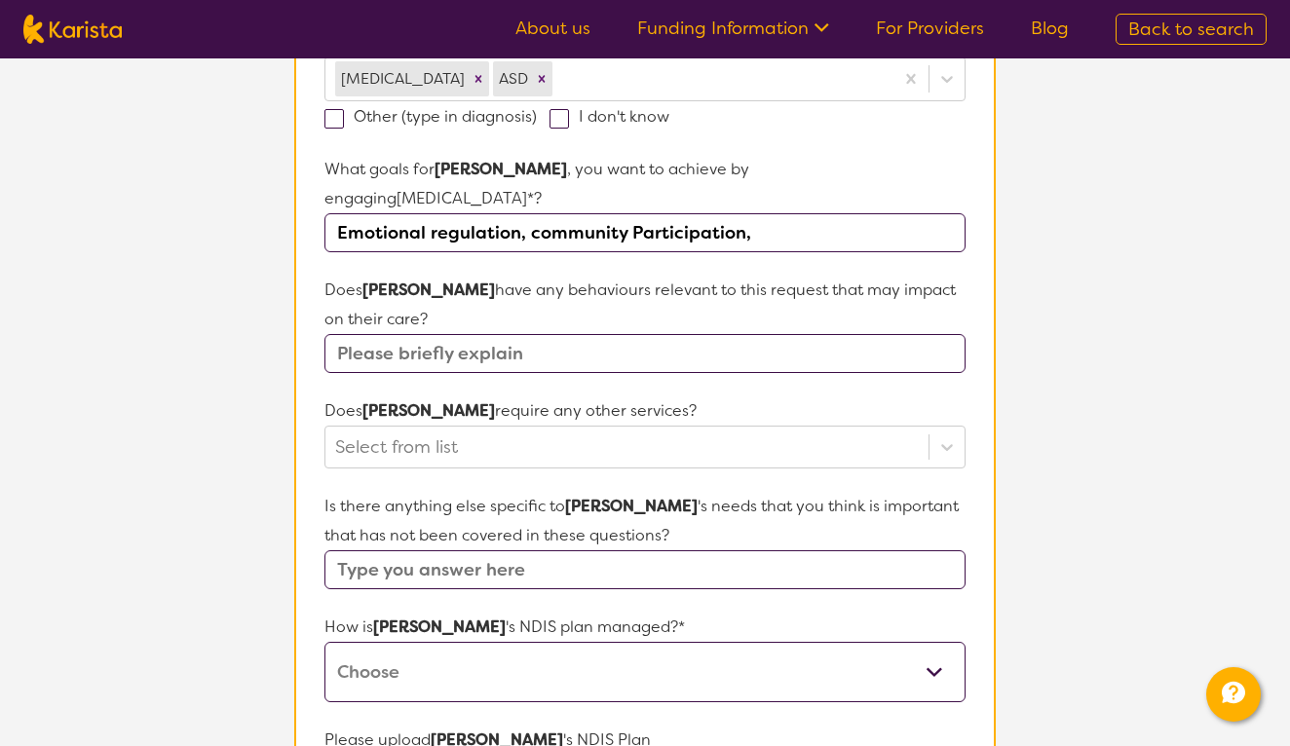
click at [690, 353] on form "Name of participant First Name* [PERSON_NAME] Last Name [PERSON_NAME] What age …" at bounding box center [644, 375] width 641 height 1405
click at [576, 334] on input "text" at bounding box center [644, 353] width 641 height 39
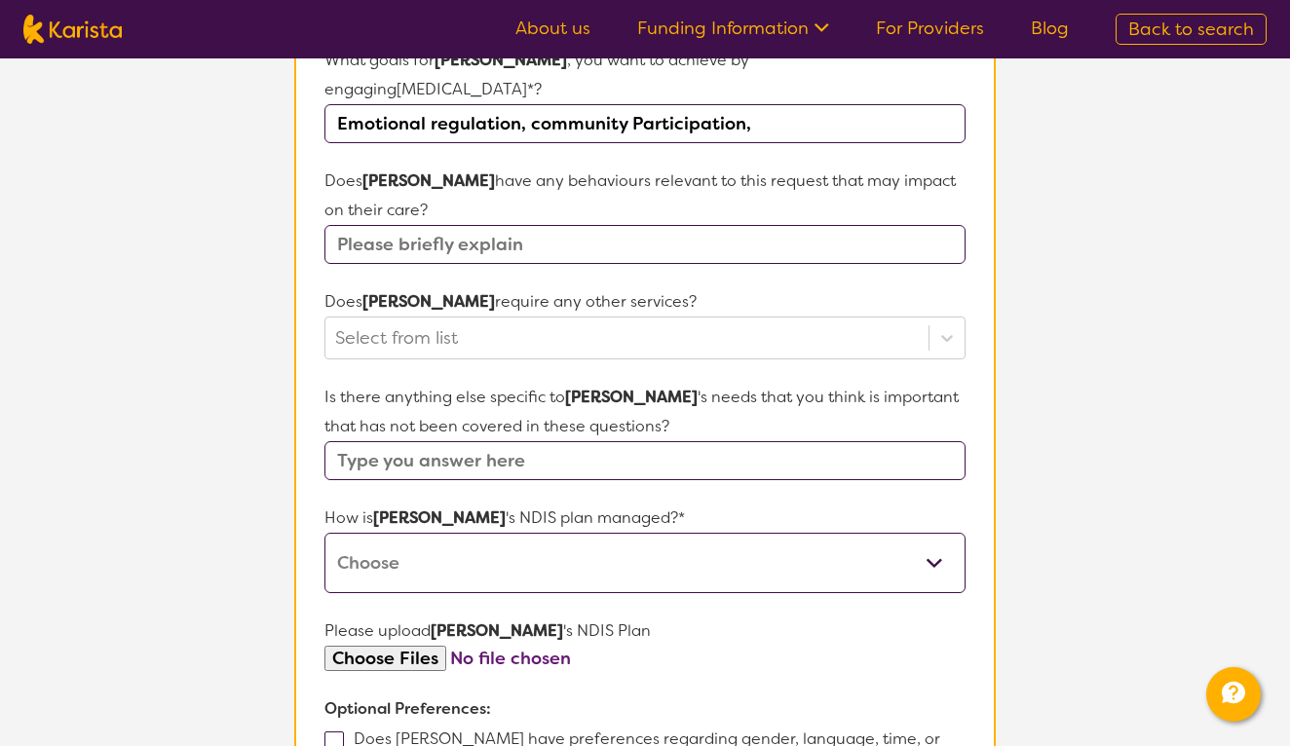
scroll to position [744, 0]
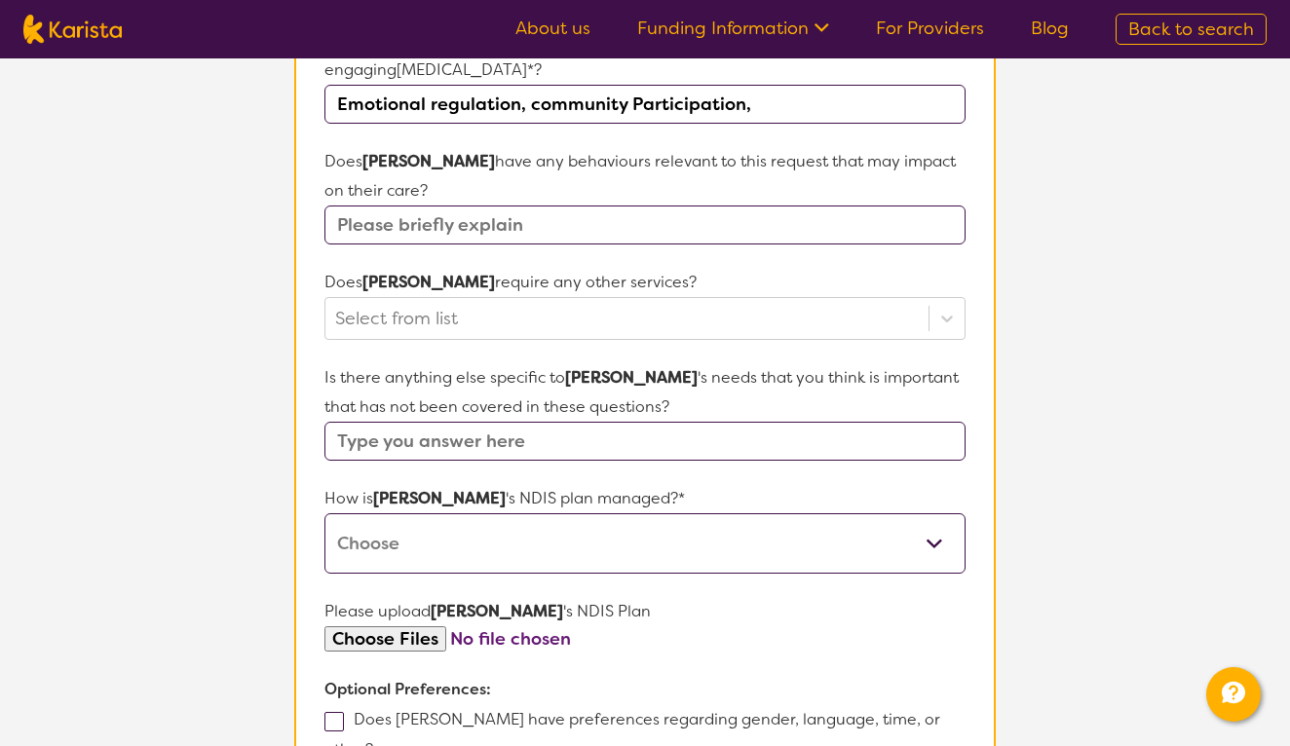
select select "Plan Managed"
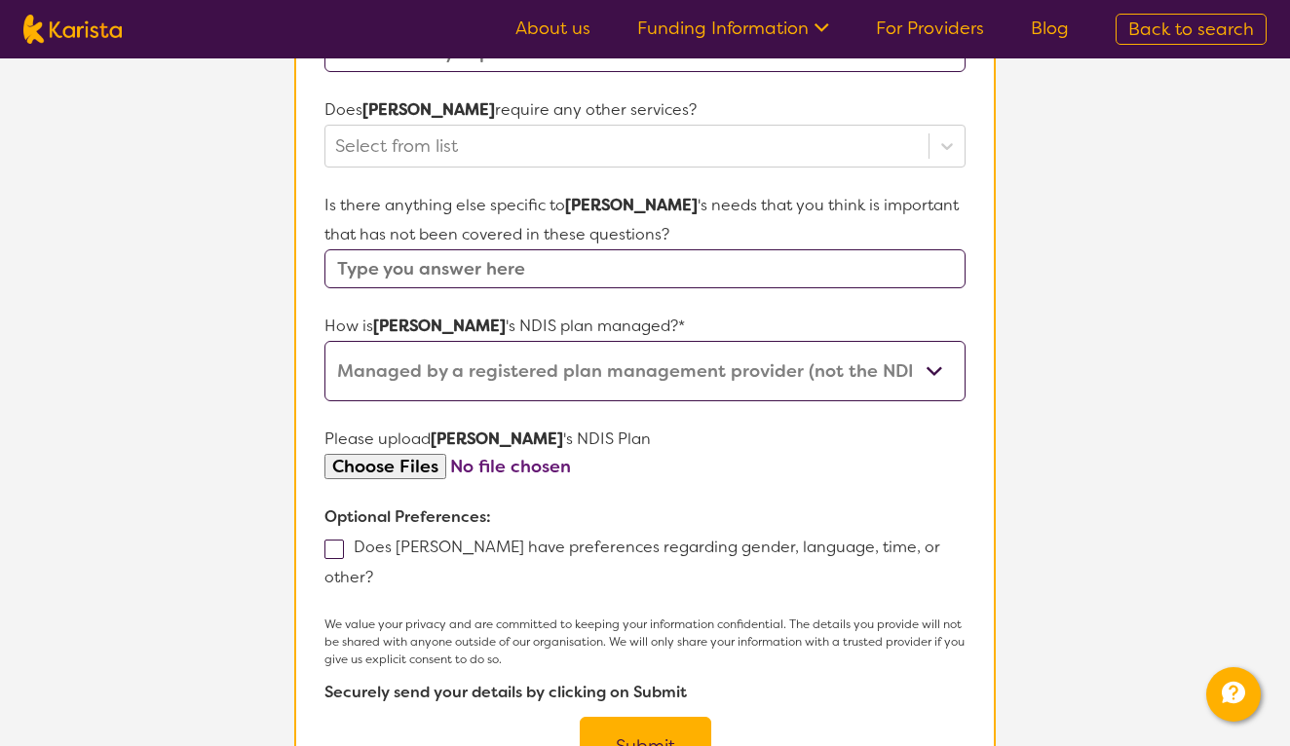
scroll to position [916, 0]
click at [662, 717] on button "Submit" at bounding box center [646, 746] width 132 height 58
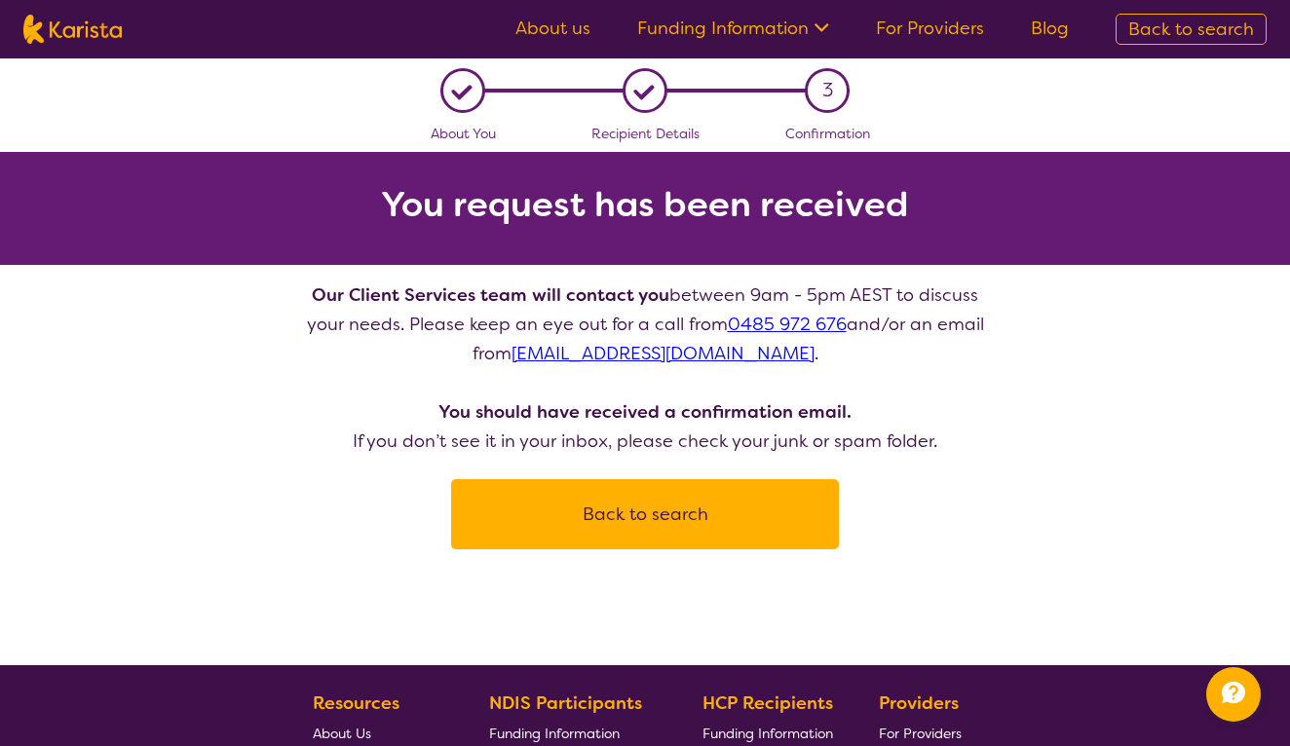
click at [668, 513] on button "Back to search" at bounding box center [645, 514] width 341 height 58
select select "[MEDICAL_DATA]"
select select "CH"
select select "NDIS"
select select "[MEDICAL_DATA]"
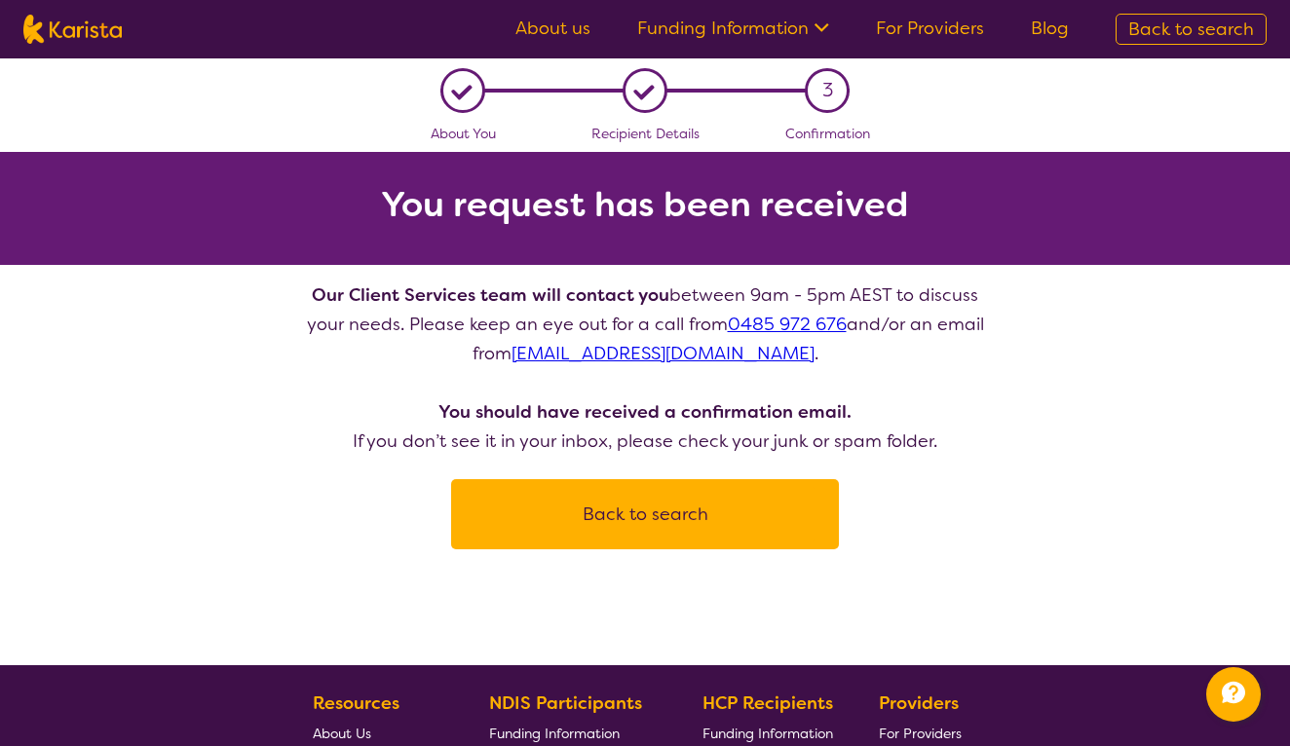
select select "CH"
select select "NDIS"
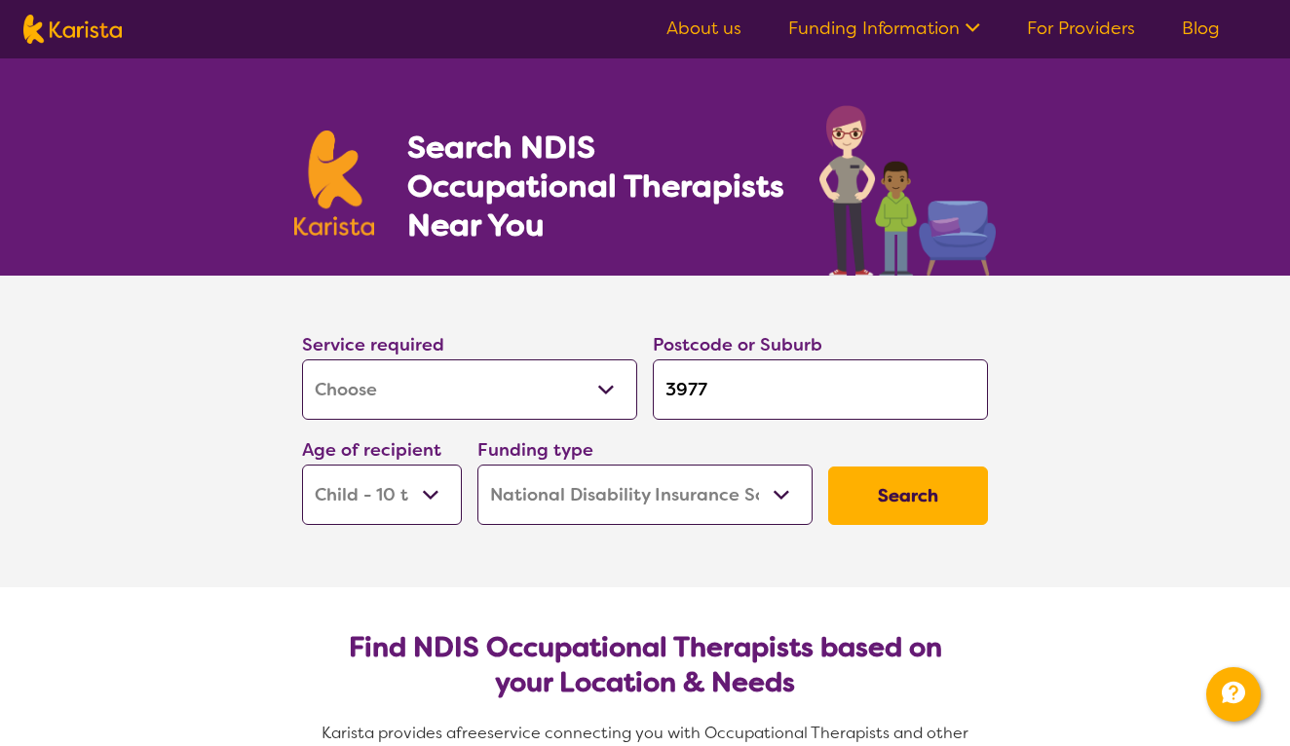
click at [914, 498] on button "Search" at bounding box center [908, 496] width 160 height 58
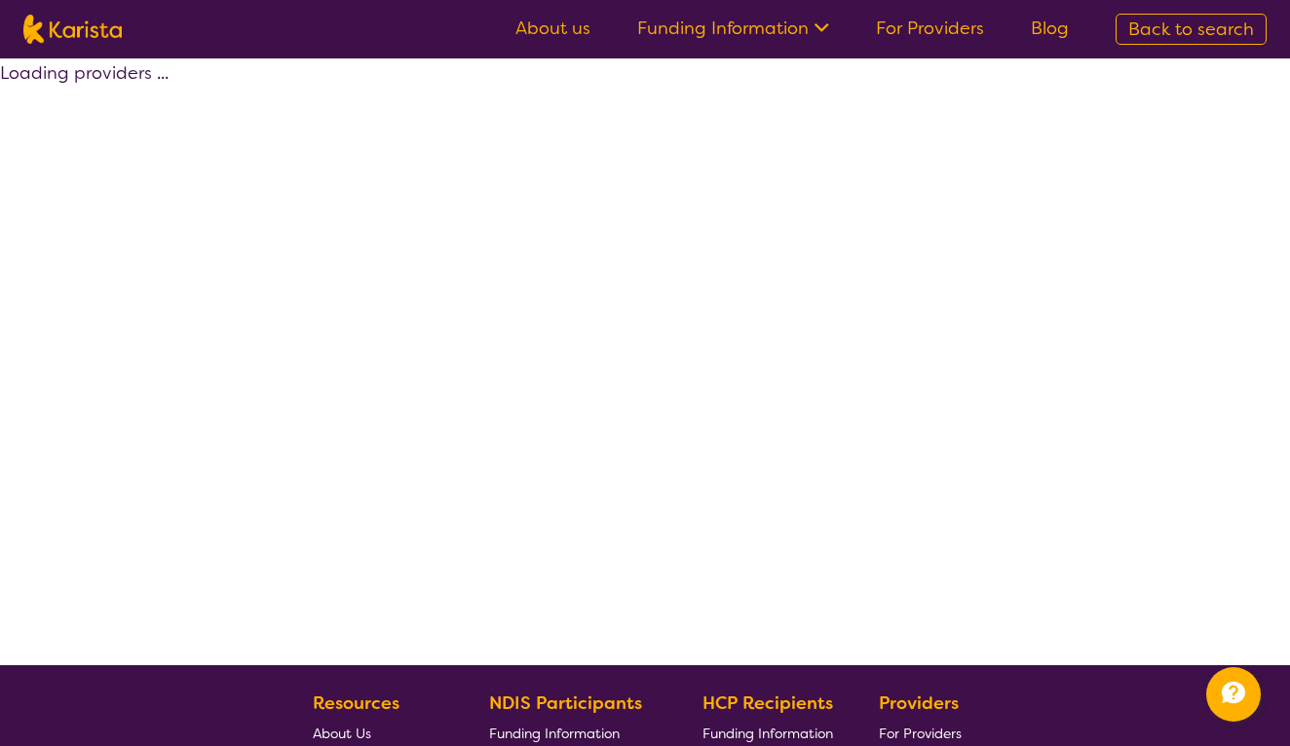
select select "by_score"
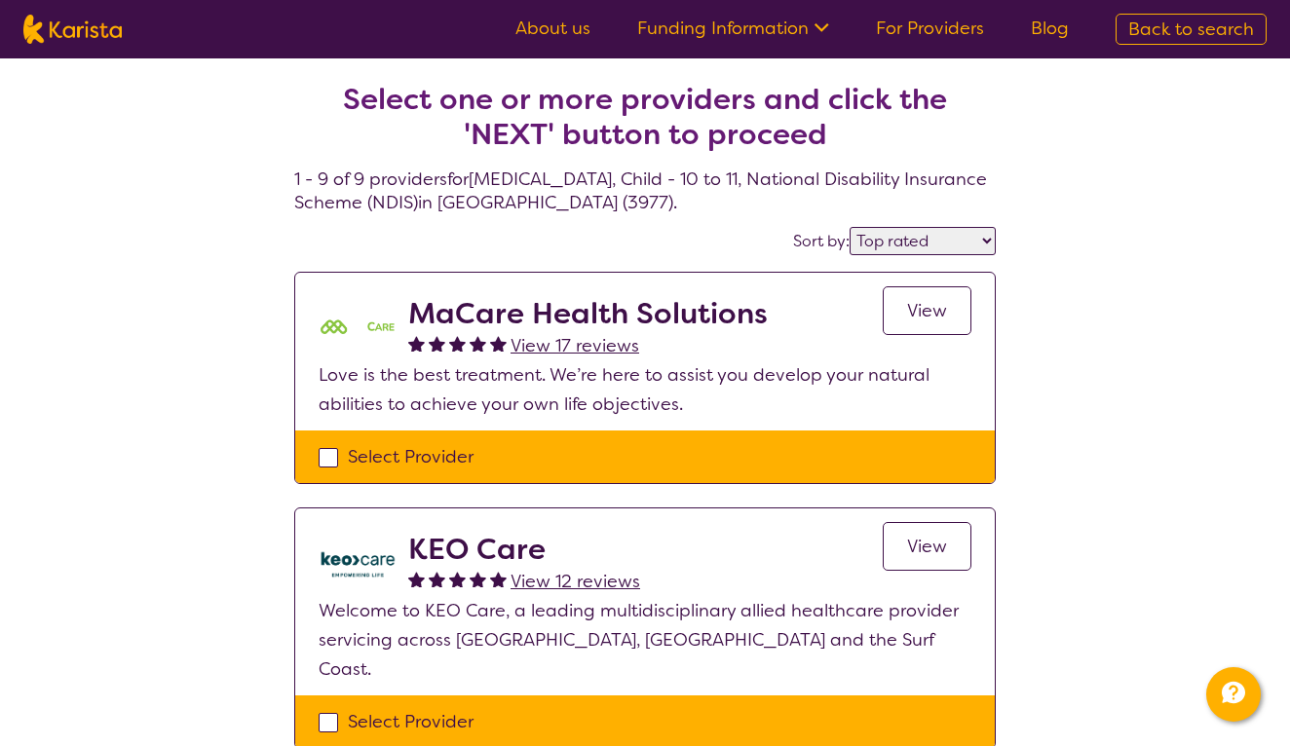
click at [931, 315] on span "View" at bounding box center [927, 310] width 40 height 23
